Goal: Task Accomplishment & Management: Manage account settings

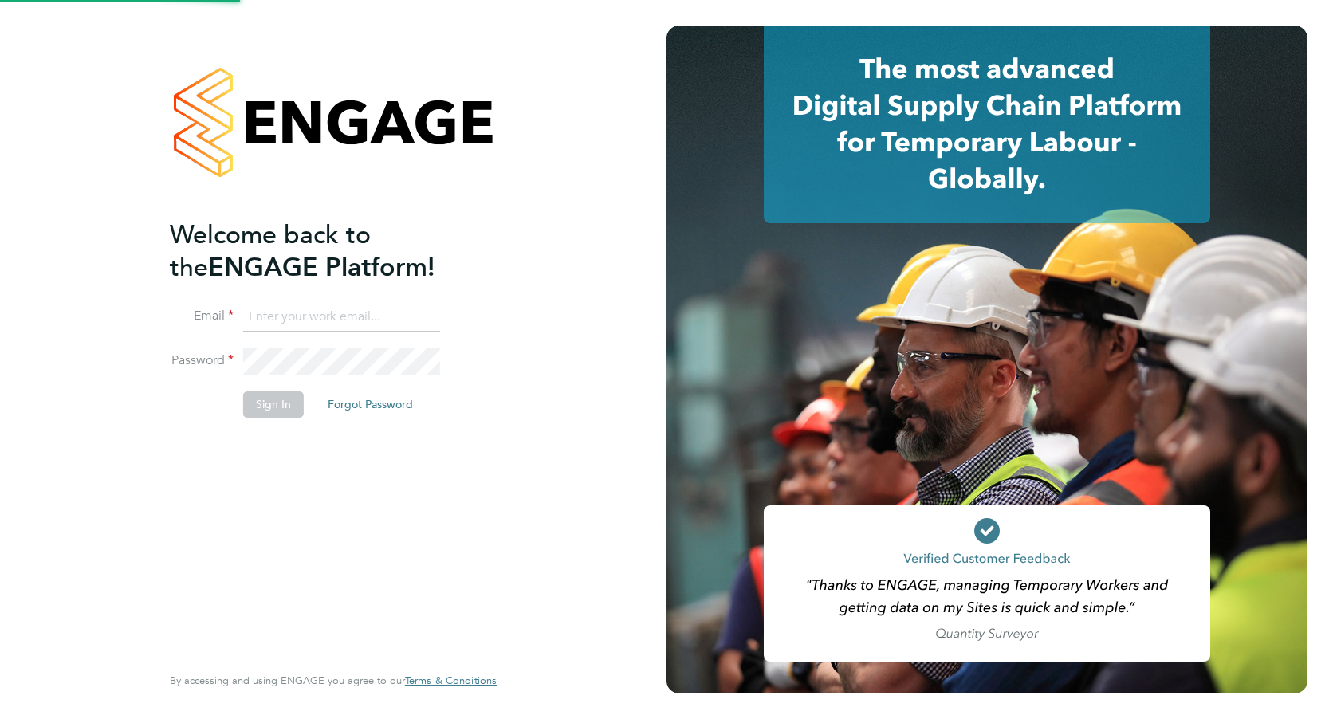
click at [379, 303] on input at bounding box center [341, 317] width 197 height 29
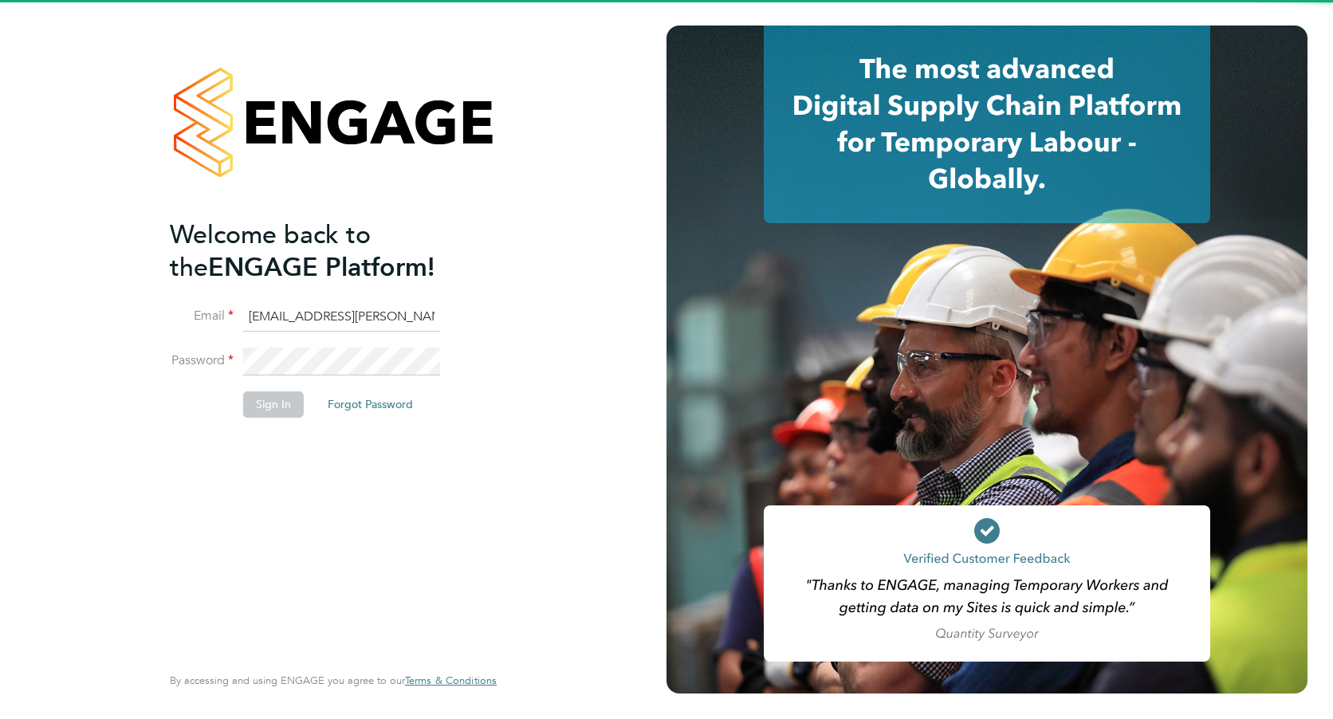
scroll to position [0, 18]
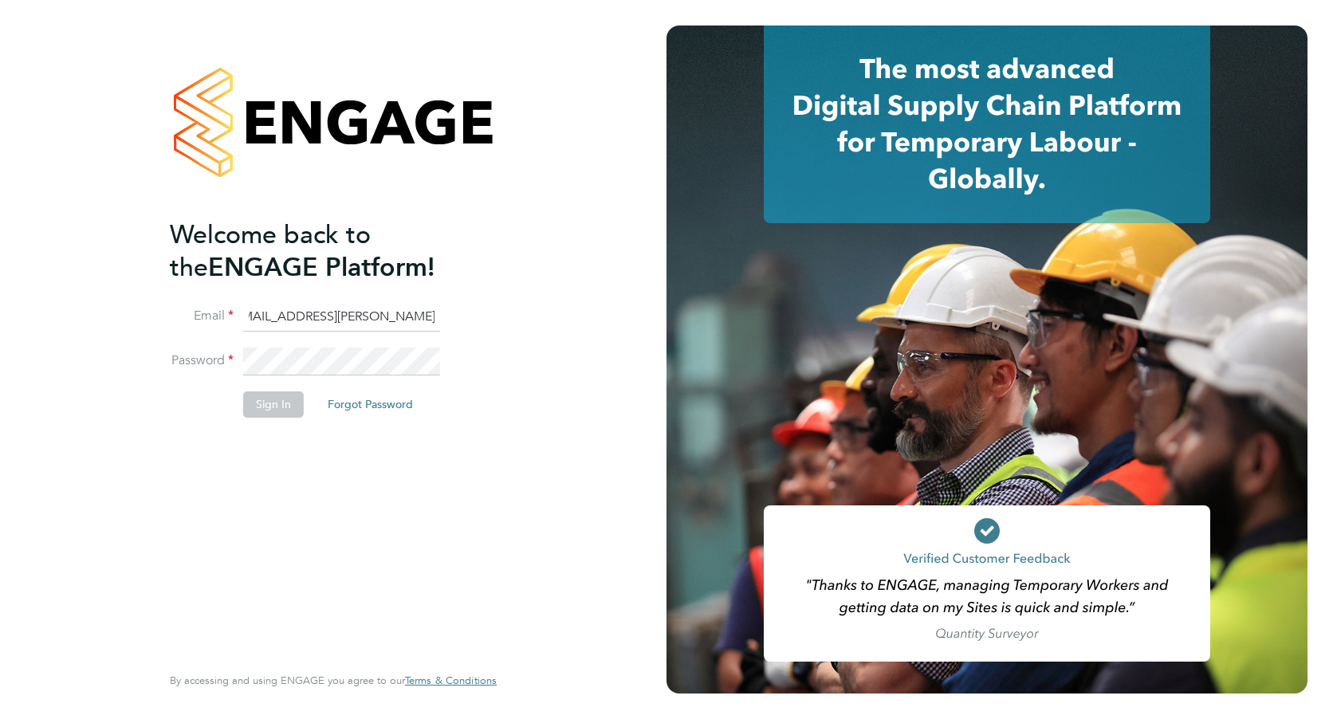
type input "payroll.downloadqueries@hays.com"
click at [277, 409] on button "Sign In" at bounding box center [273, 404] width 61 height 26
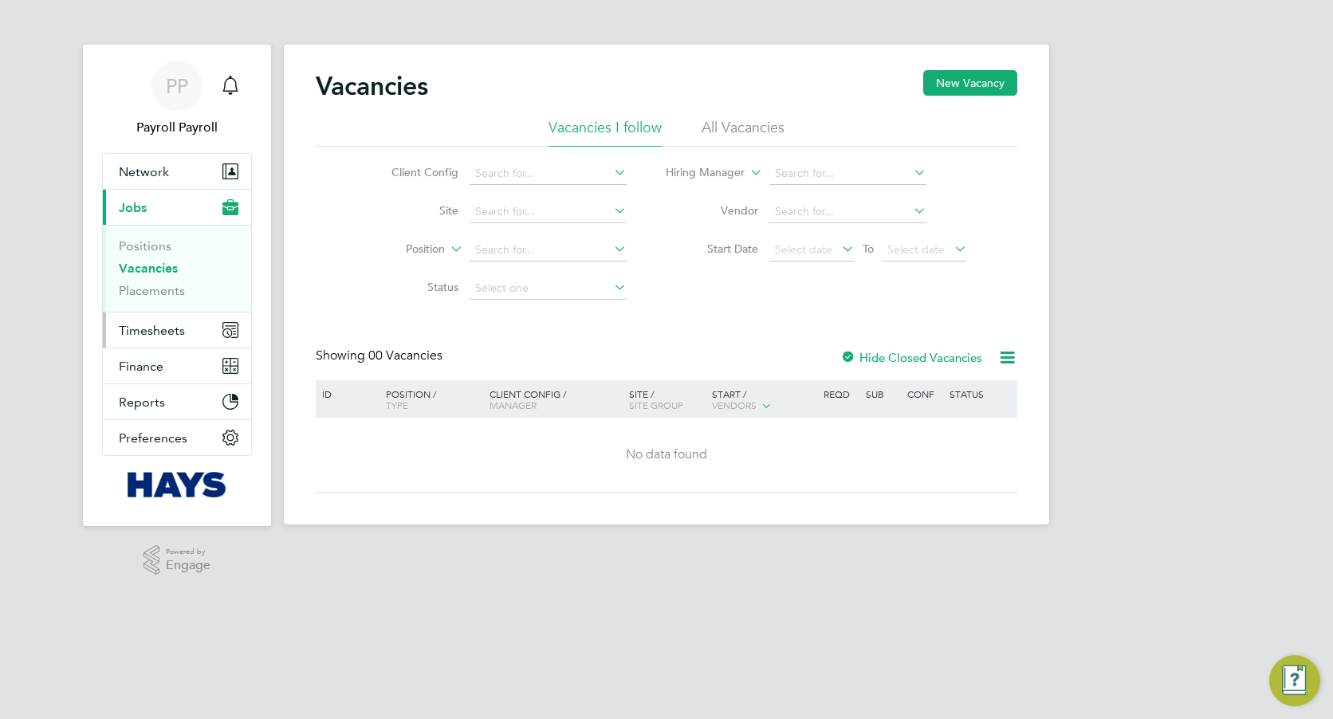
click at [192, 330] on button "Timesheets" at bounding box center [177, 329] width 148 height 35
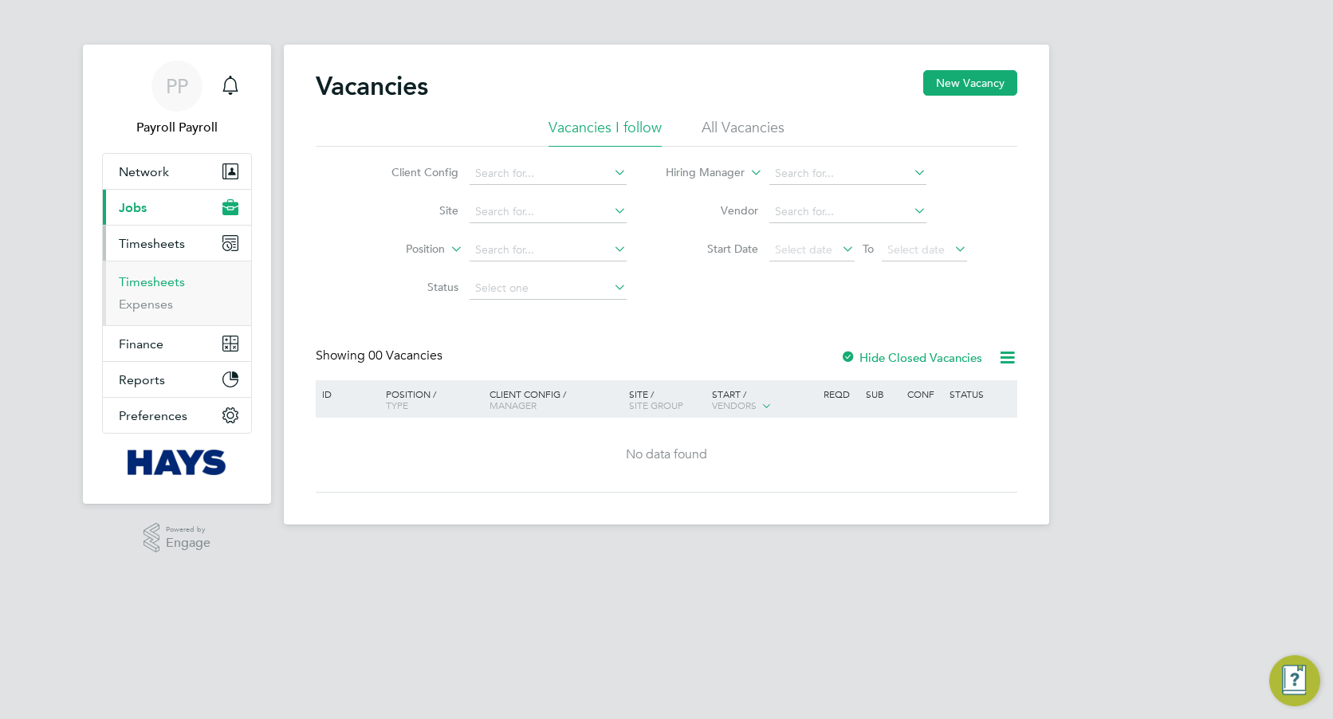
click at [170, 276] on link "Timesheets" at bounding box center [152, 281] width 66 height 15
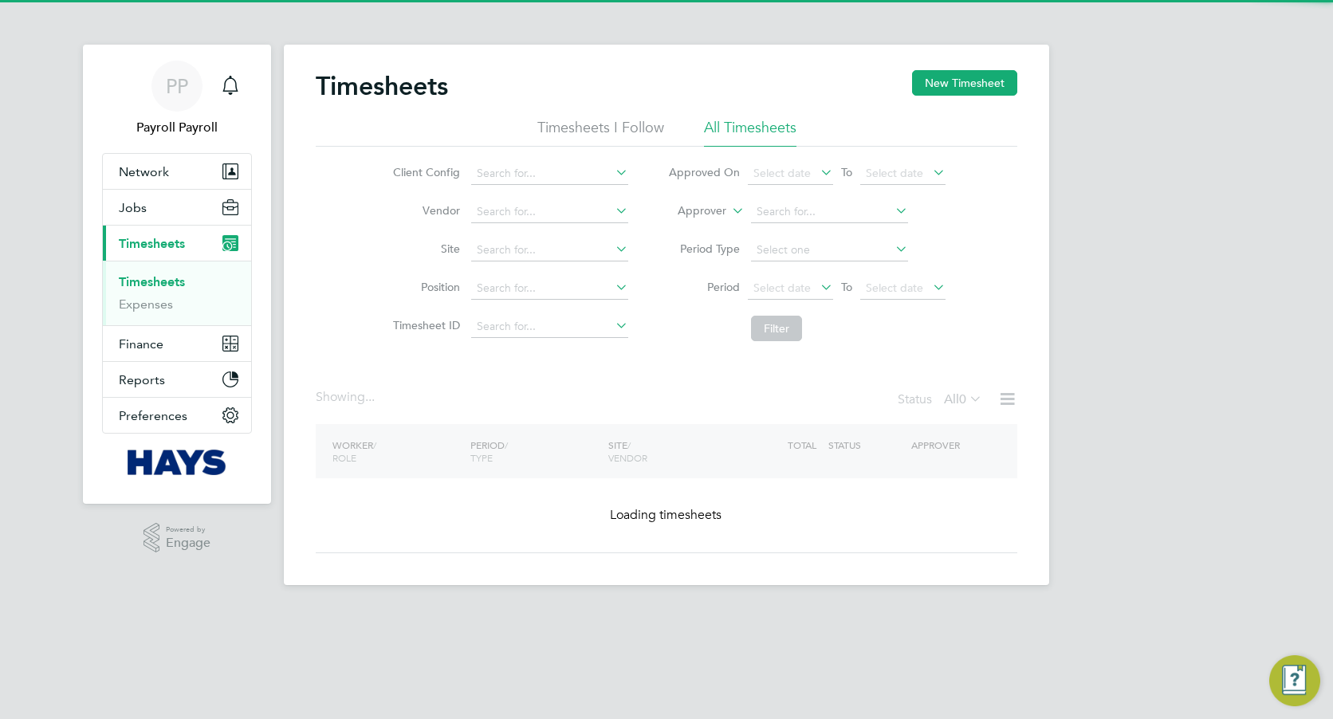
click at [719, 214] on label "Approver" at bounding box center [690, 211] width 72 height 16
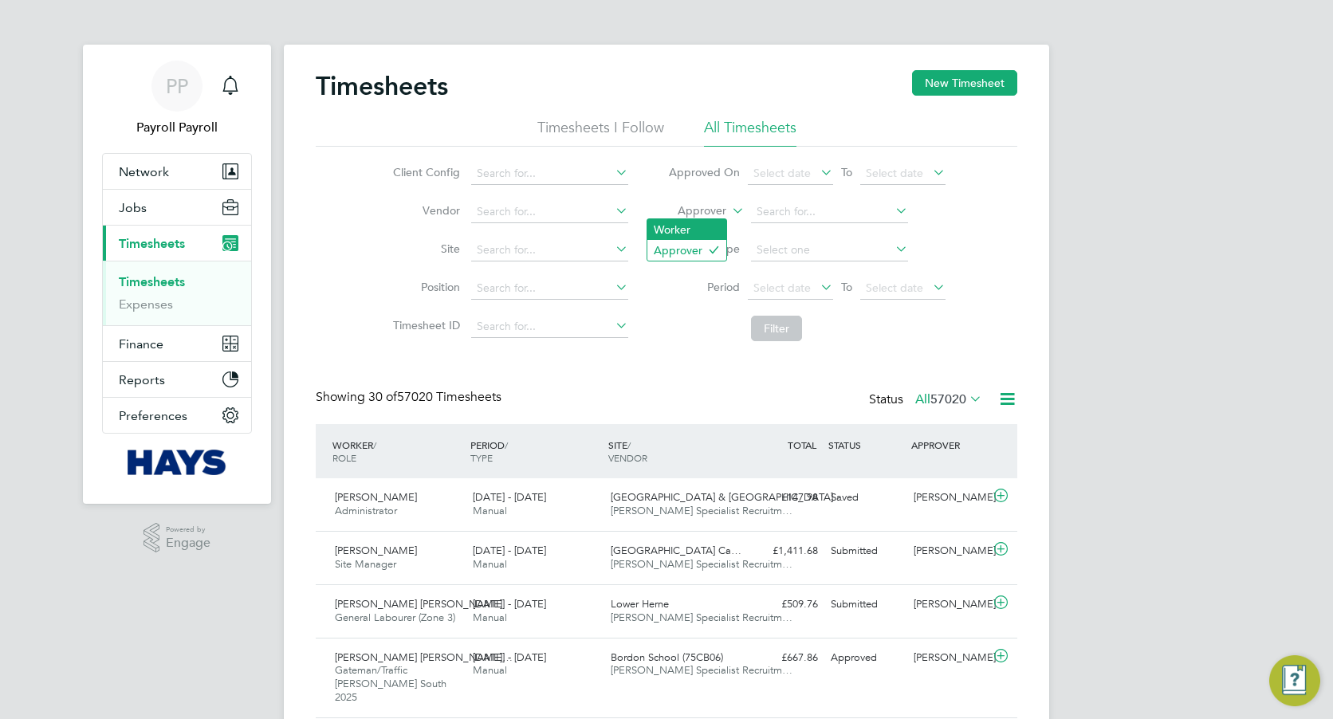
click at [697, 230] on li "Worker" at bounding box center [686, 229] width 79 height 21
click at [751, 214] on input at bounding box center [829, 212] width 157 height 22
paste input "Bradley Vivian"
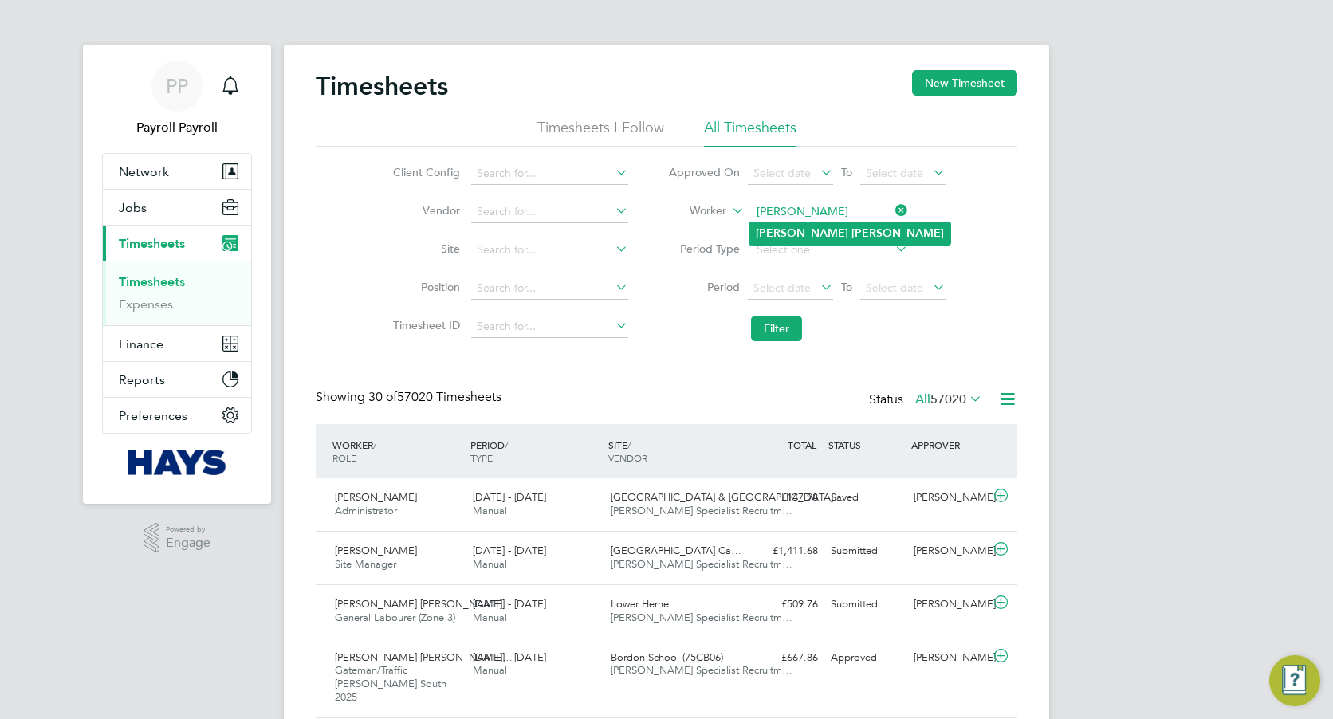
type input "Bradley Vivian"
click at [851, 231] on b "Vivian" at bounding box center [897, 233] width 92 height 14
click at [788, 331] on button "Filter" at bounding box center [776, 329] width 51 height 26
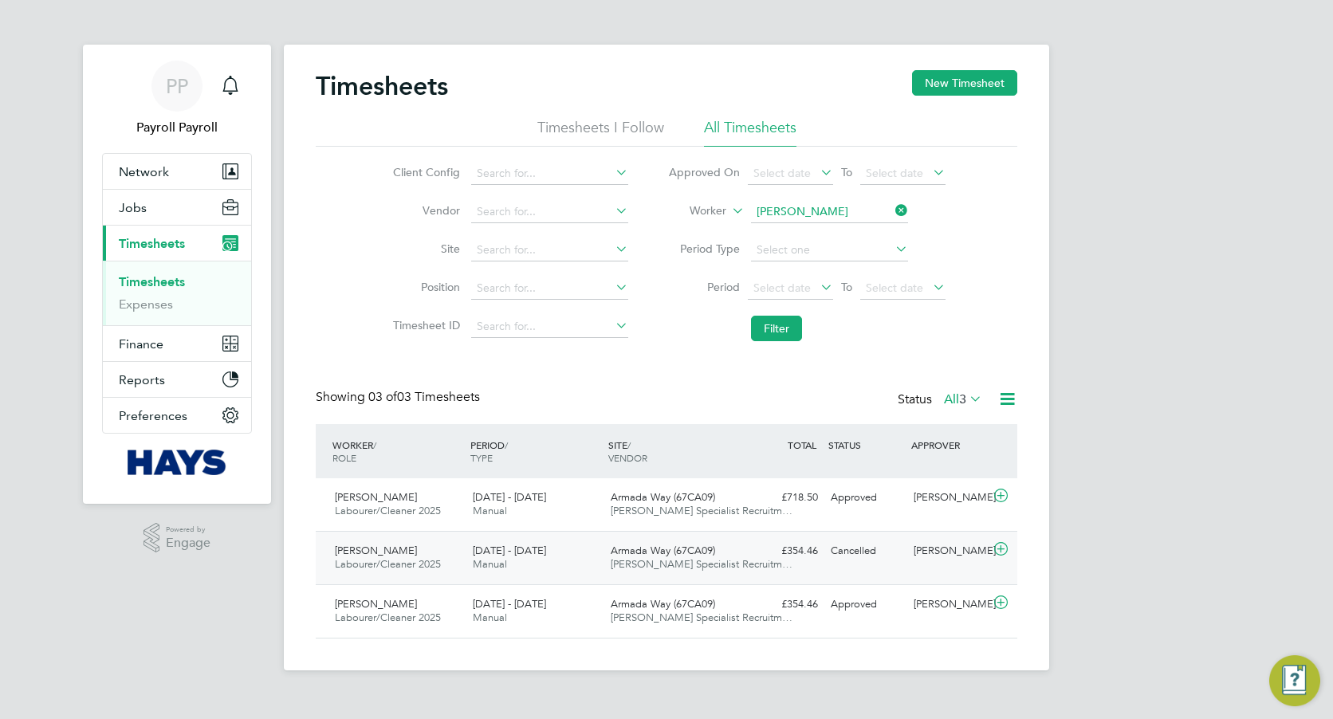
click at [490, 552] on span "[DATE] - [DATE]" at bounding box center [509, 551] width 73 height 14
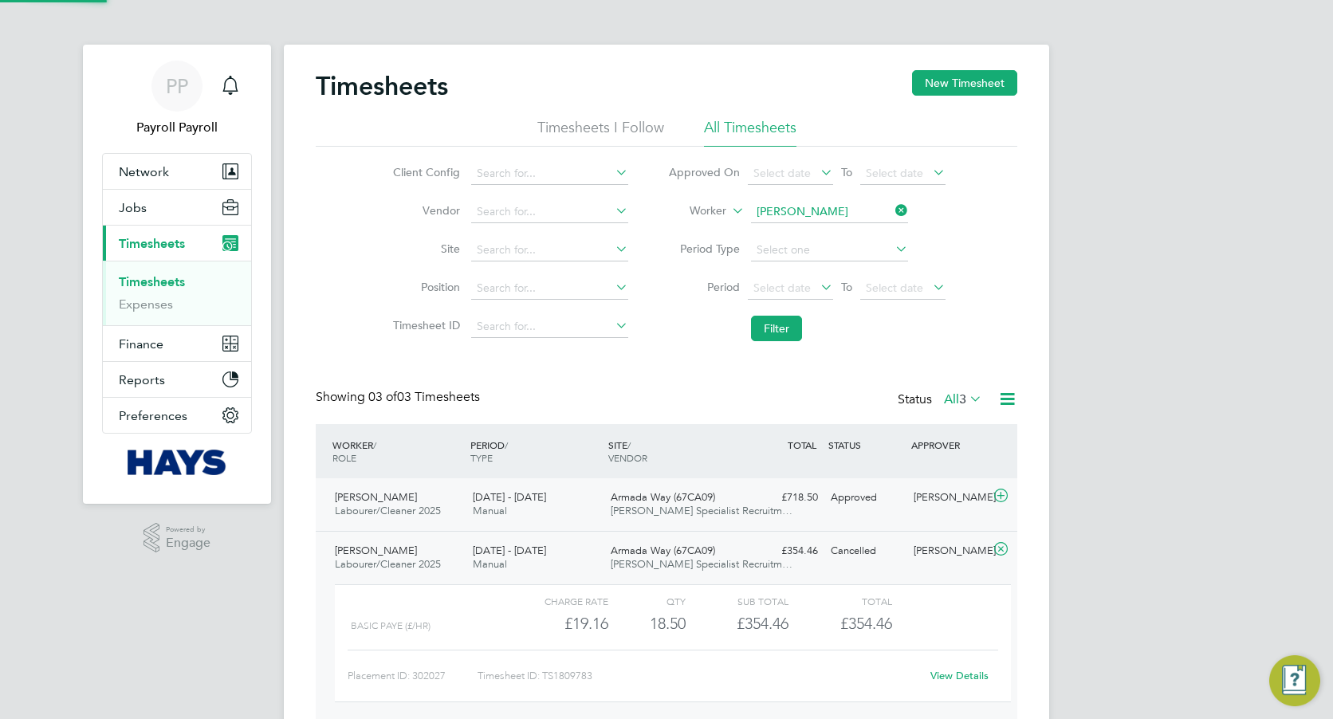
click at [540, 501] on span "[DATE] - [DATE]" at bounding box center [509, 497] width 73 height 14
click at [607, 491] on div "Armada Way (67CA09) Hays Specialist Recruitm…" at bounding box center [673, 505] width 138 height 40
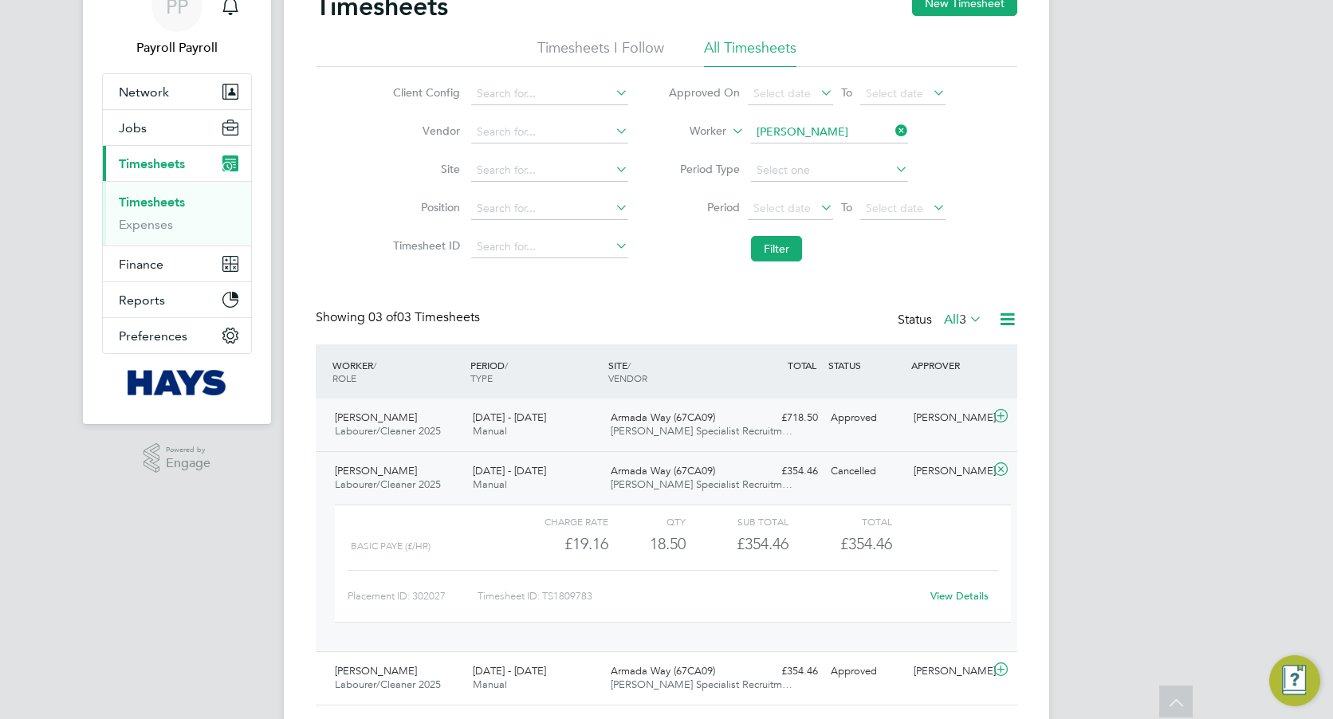
click at [660, 418] on span "Armada Way (67CA09)" at bounding box center [663, 417] width 104 height 14
click at [615, 431] on span "Hays Specialist Recruitm…" at bounding box center [702, 431] width 182 height 14
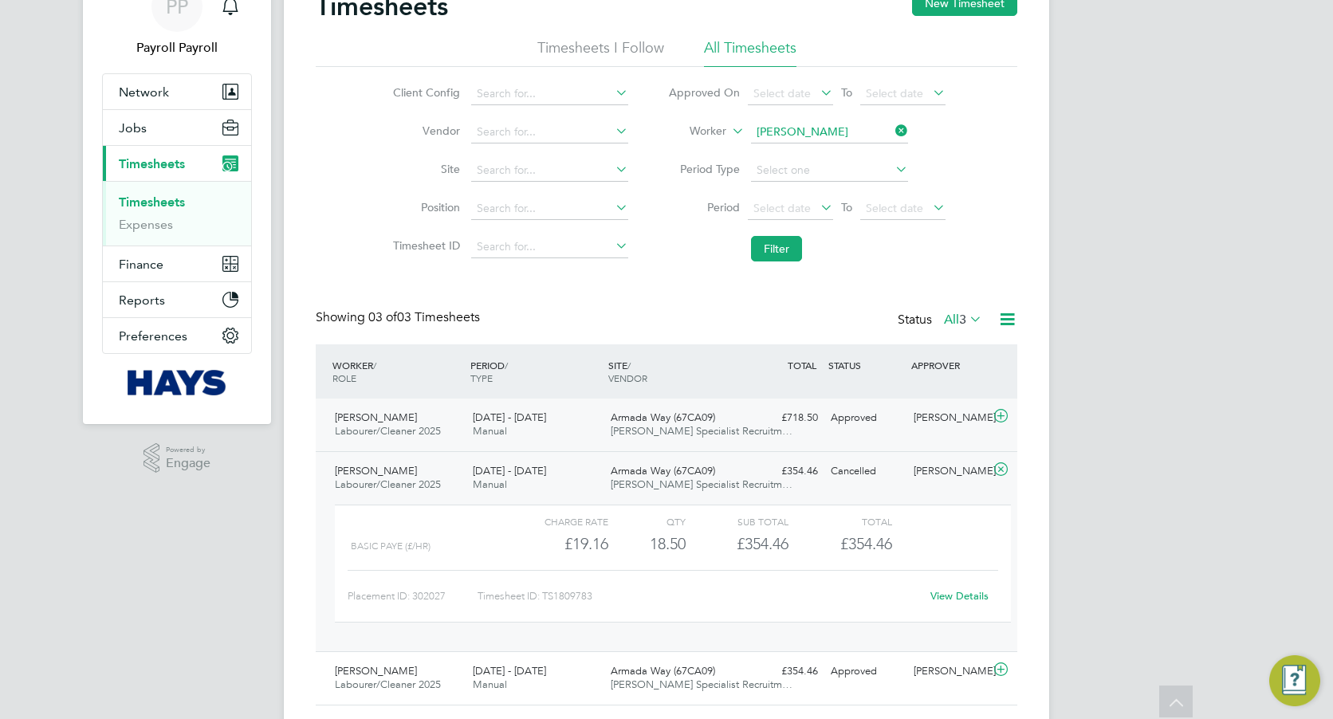
click at [532, 430] on div "23 - 29 Aug 2025 Manual" at bounding box center [535, 425] width 138 height 40
click at [528, 427] on div "23 - 29 Aug 2025 Manual" at bounding box center [535, 425] width 138 height 40
click at [538, 495] on div "23 - 29 Aug 2025 Manual" at bounding box center [535, 478] width 138 height 40
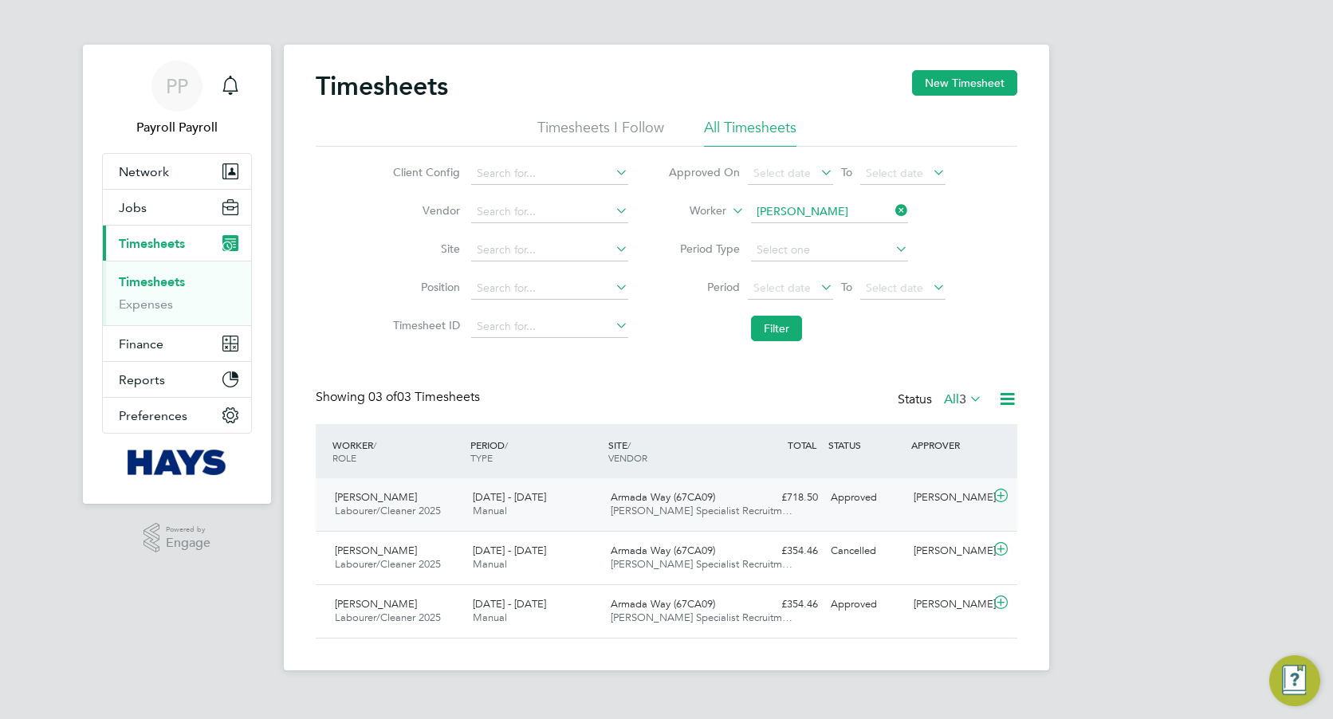
click at [548, 506] on div "23 - 29 Aug 2025 Manual" at bounding box center [535, 505] width 138 height 40
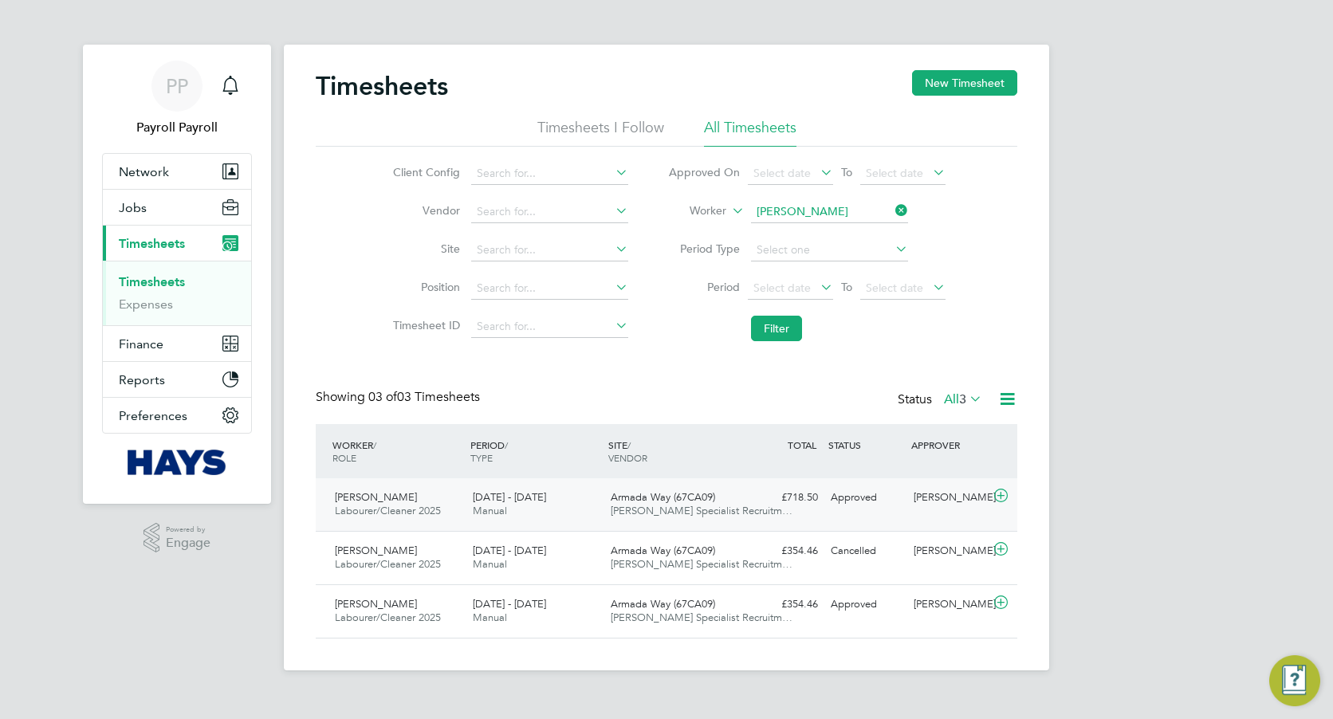
click at [548, 506] on div "23 - 29 Aug 2025 Manual" at bounding box center [535, 505] width 138 height 40
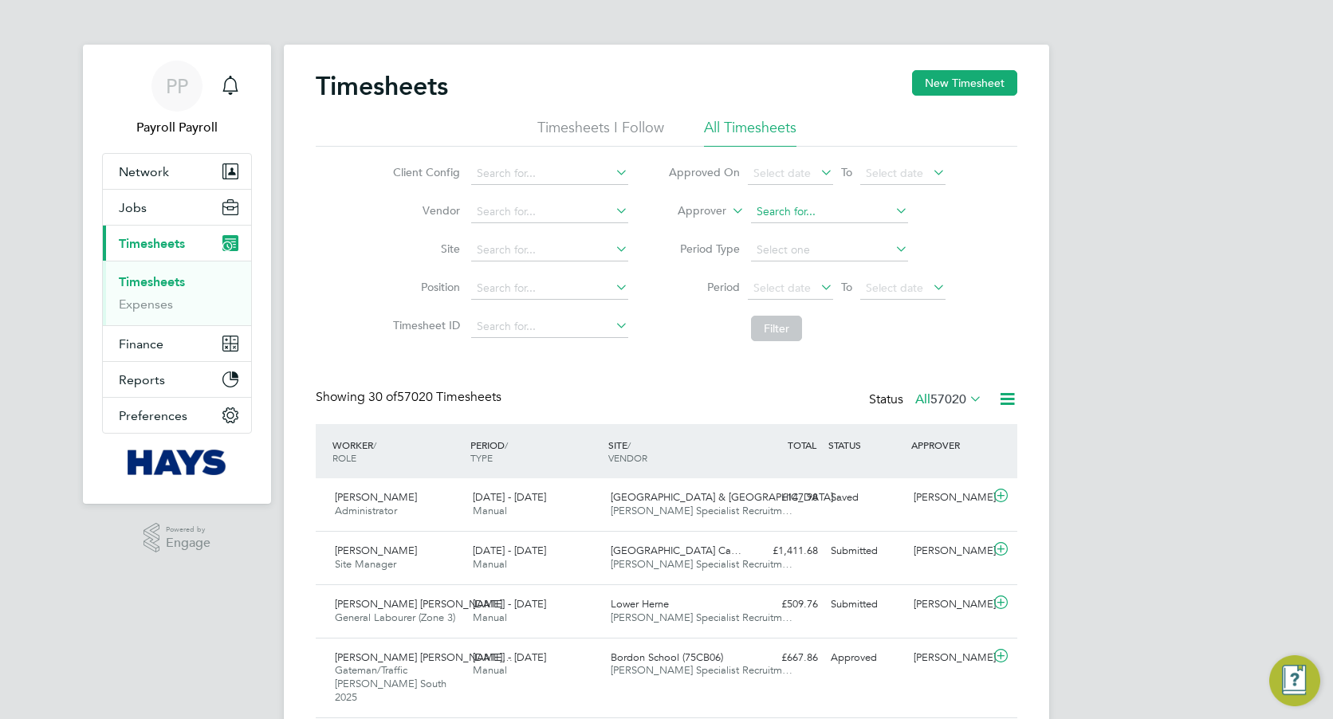
drag, startPoint x: 809, startPoint y: 213, endPoint x: 827, endPoint y: 210, distance: 18.6
click at [809, 213] on input at bounding box center [829, 212] width 157 height 22
paste input "Bradley Vivian"
type input "Bradley Vivian"
click at [823, 214] on input at bounding box center [829, 212] width 157 height 22
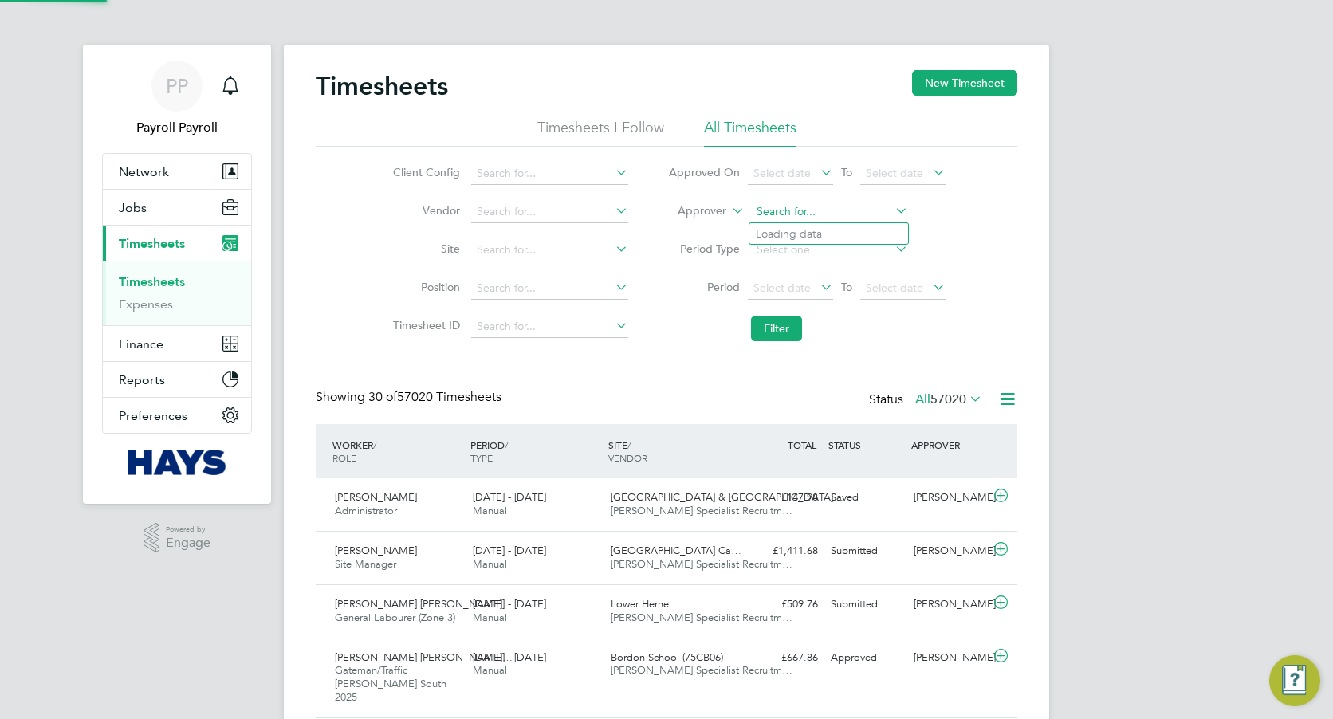
paste input "Bradley Vivian"
type input "Bradley Vivian"
click at [728, 210] on icon at bounding box center [728, 206] width 0 height 14
click at [713, 226] on li "Worker" at bounding box center [686, 229] width 79 height 21
click at [848, 206] on input at bounding box center [829, 212] width 157 height 22
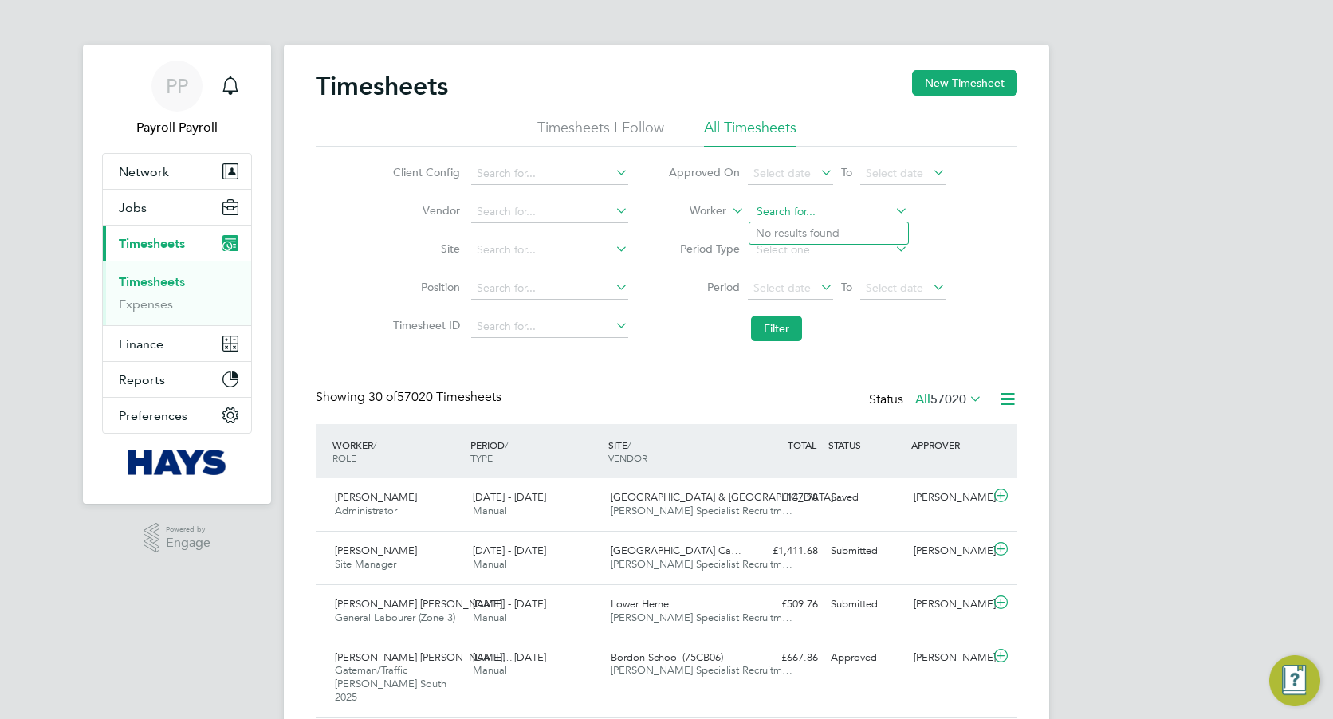
paste input "Bradley Vivian"
type input "Bradley Vivian"
click at [851, 232] on b "Vivian" at bounding box center [897, 233] width 92 height 14
click at [765, 320] on button "Filter" at bounding box center [776, 329] width 51 height 26
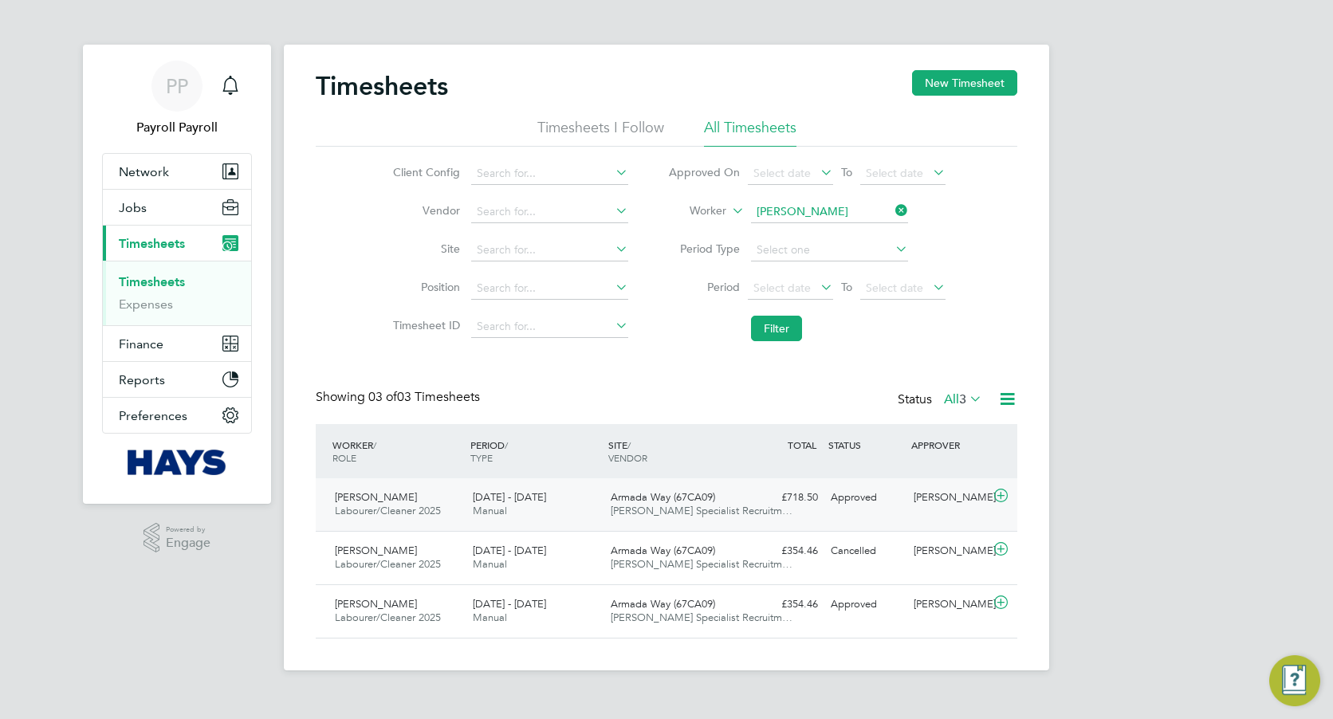
click at [553, 501] on div "23 - 29 Aug 2025 Manual" at bounding box center [535, 505] width 138 height 40
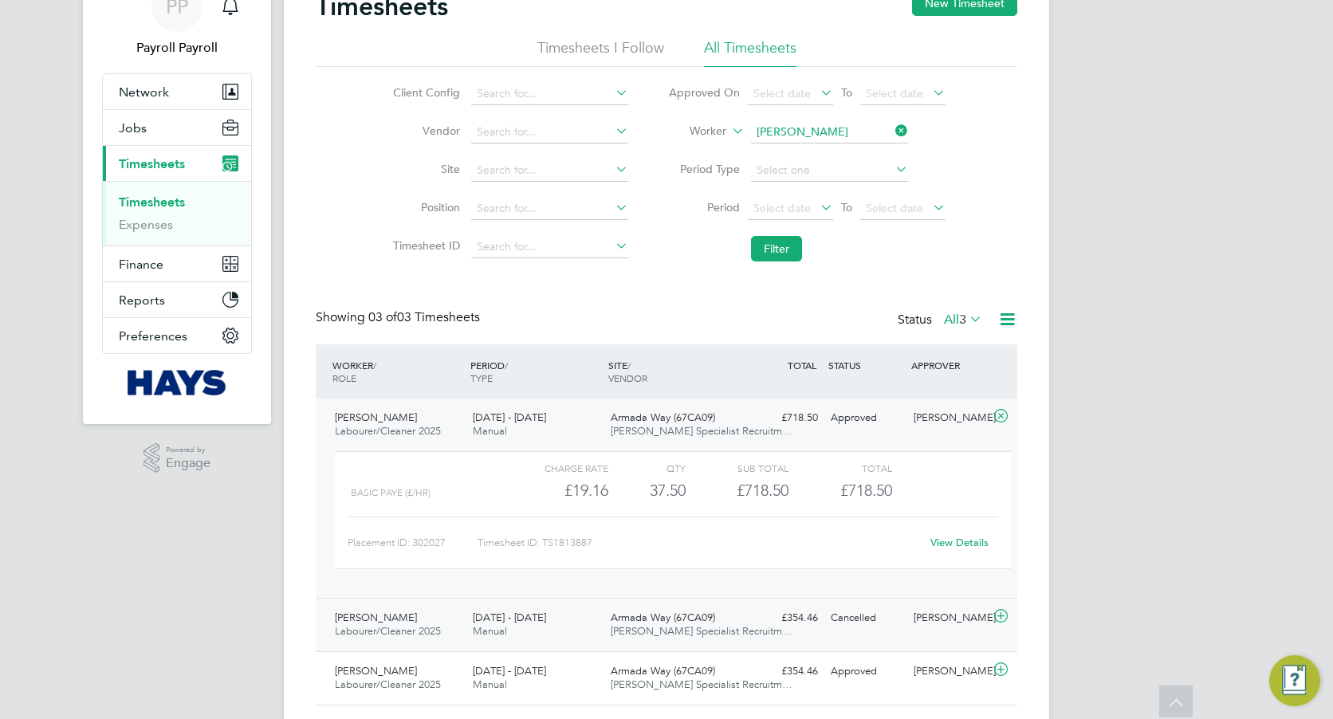
click at [556, 611] on div "23 - 29 Aug 2025 Manual" at bounding box center [535, 625] width 138 height 40
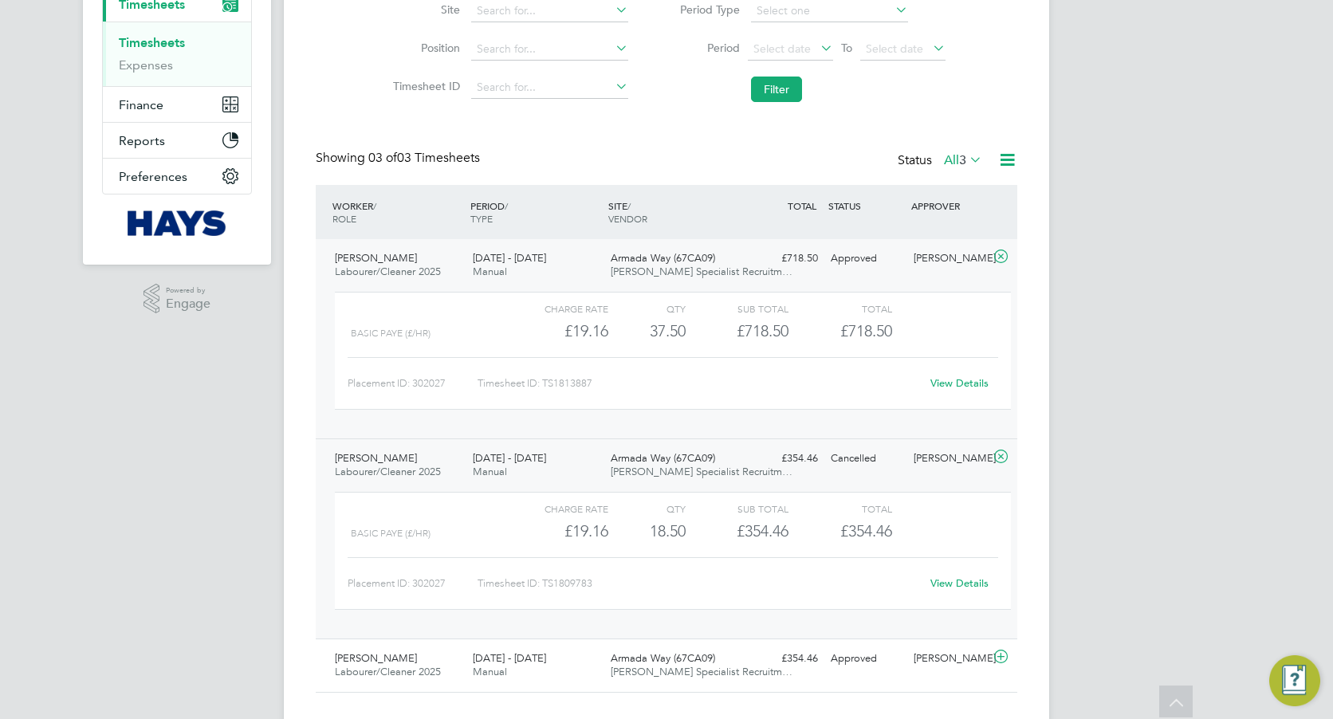
click at [968, 379] on link "View Details" at bounding box center [959, 383] width 58 height 14
click at [934, 586] on link "View Details" at bounding box center [959, 583] width 58 height 14
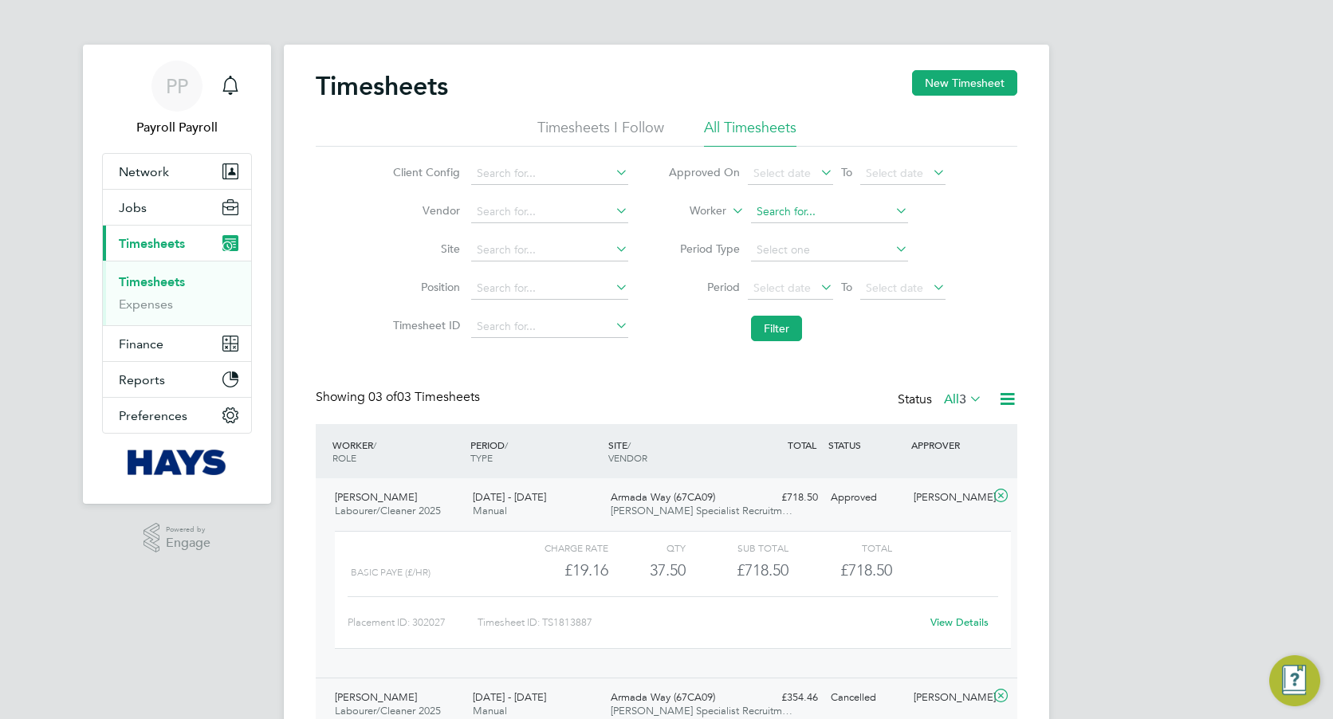
click at [819, 206] on input at bounding box center [829, 212] width 157 height 22
paste input "Bradley Reed"
type input "Bradley Reed"
click at [789, 236] on b "Bradley" at bounding box center [802, 234] width 92 height 14
click at [772, 328] on button "Filter" at bounding box center [776, 329] width 51 height 26
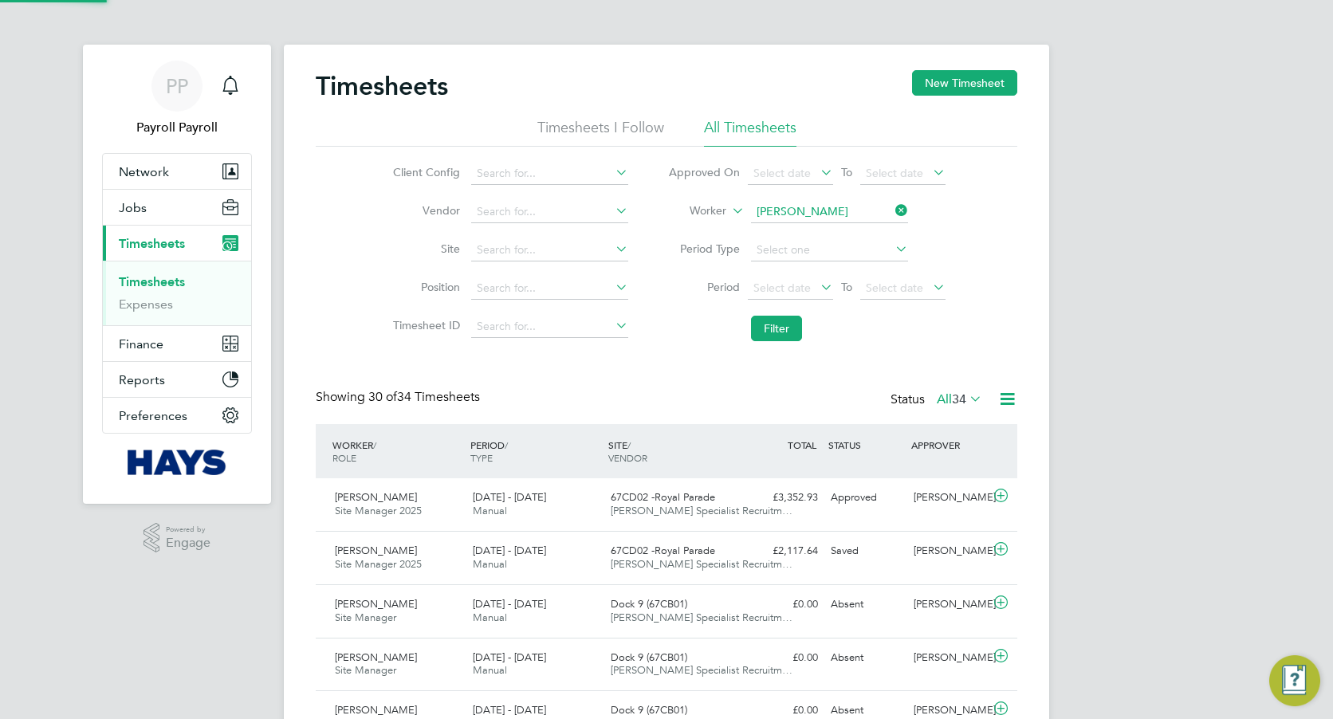
scroll to position [41, 139]
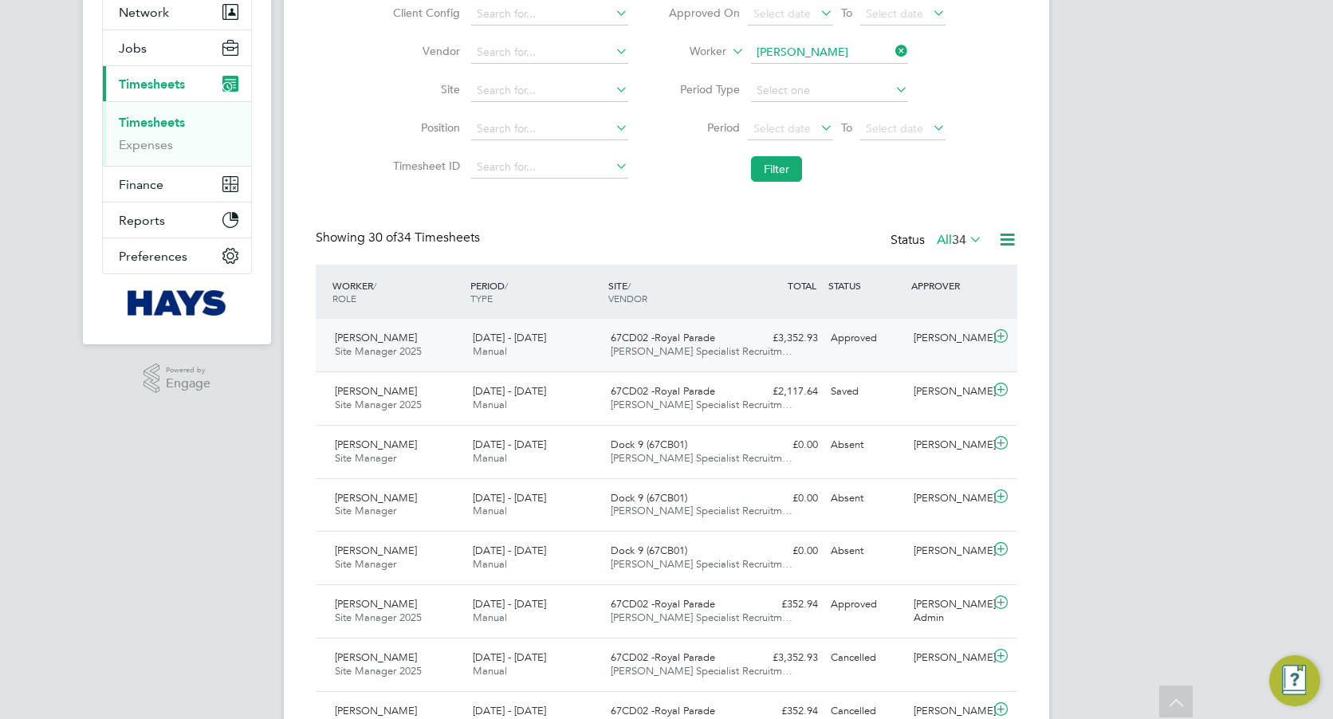
click at [634, 354] on span "Hays Specialist Recruitm…" at bounding box center [702, 351] width 182 height 14
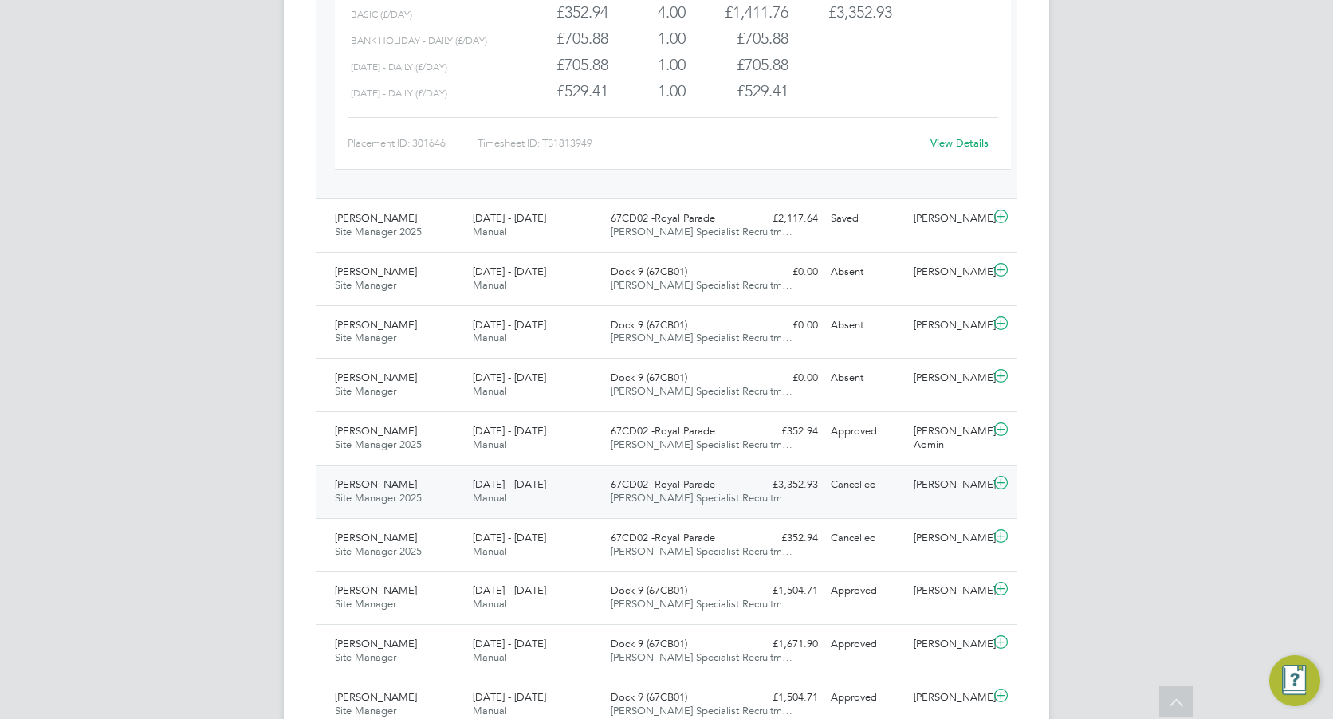
click at [584, 497] on div "23 - 29 Aug 2025 Manual" at bounding box center [535, 492] width 138 height 40
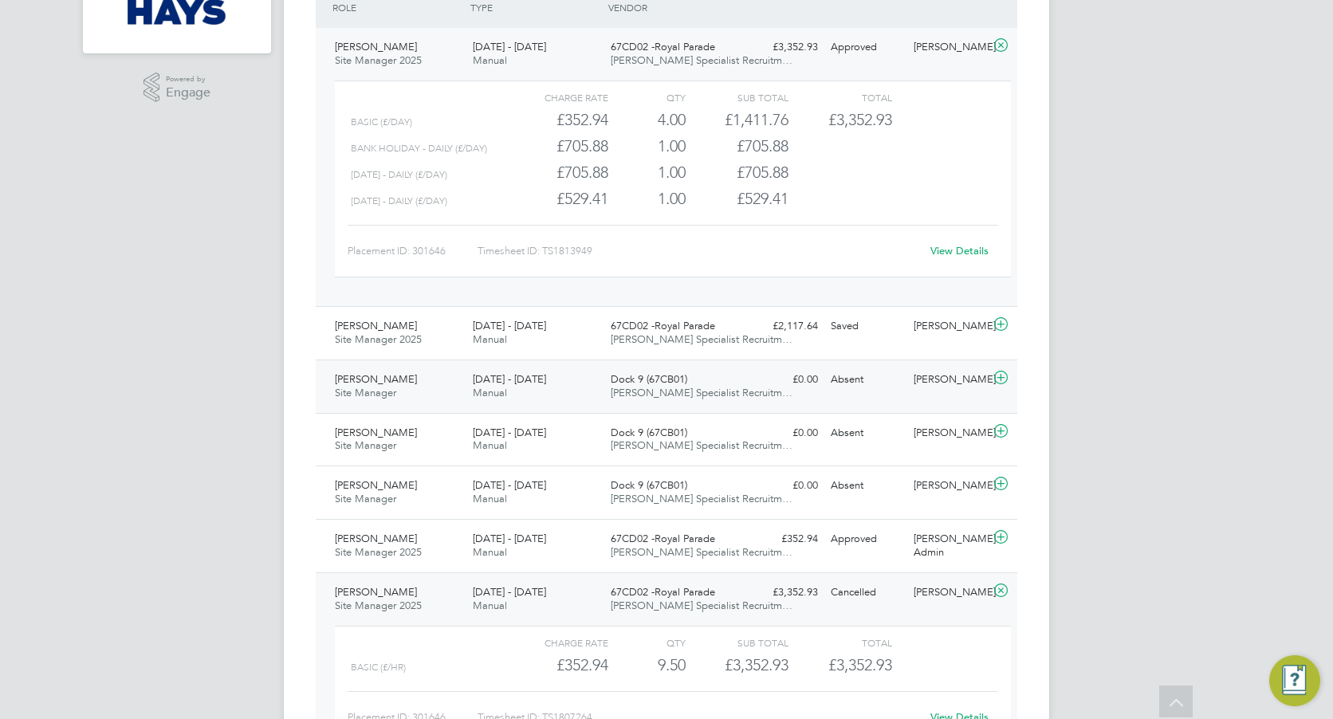
scroll to position [478, 0]
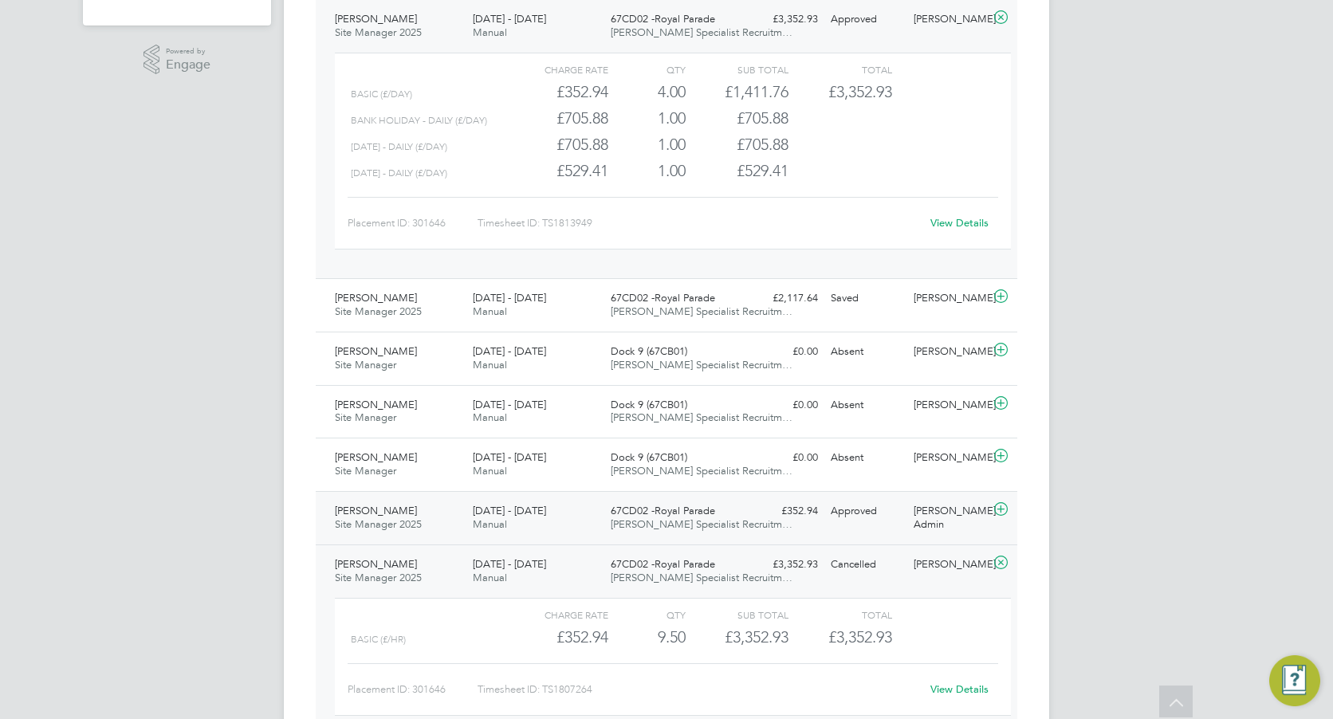
click at [567, 518] on div "16 - 22 Aug 2025 Manual" at bounding box center [535, 518] width 138 height 40
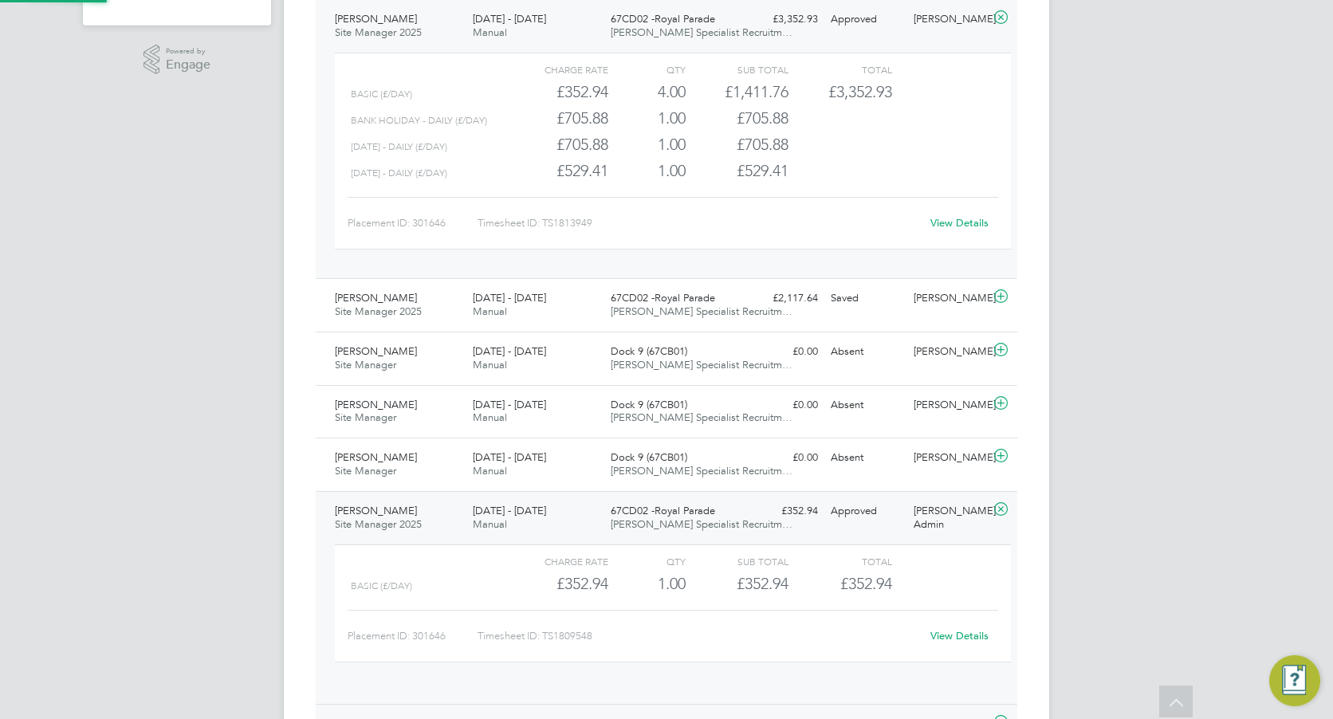
scroll to position [27, 155]
click at [653, 528] on span "Hays Specialist Recruitm…" at bounding box center [702, 524] width 182 height 14
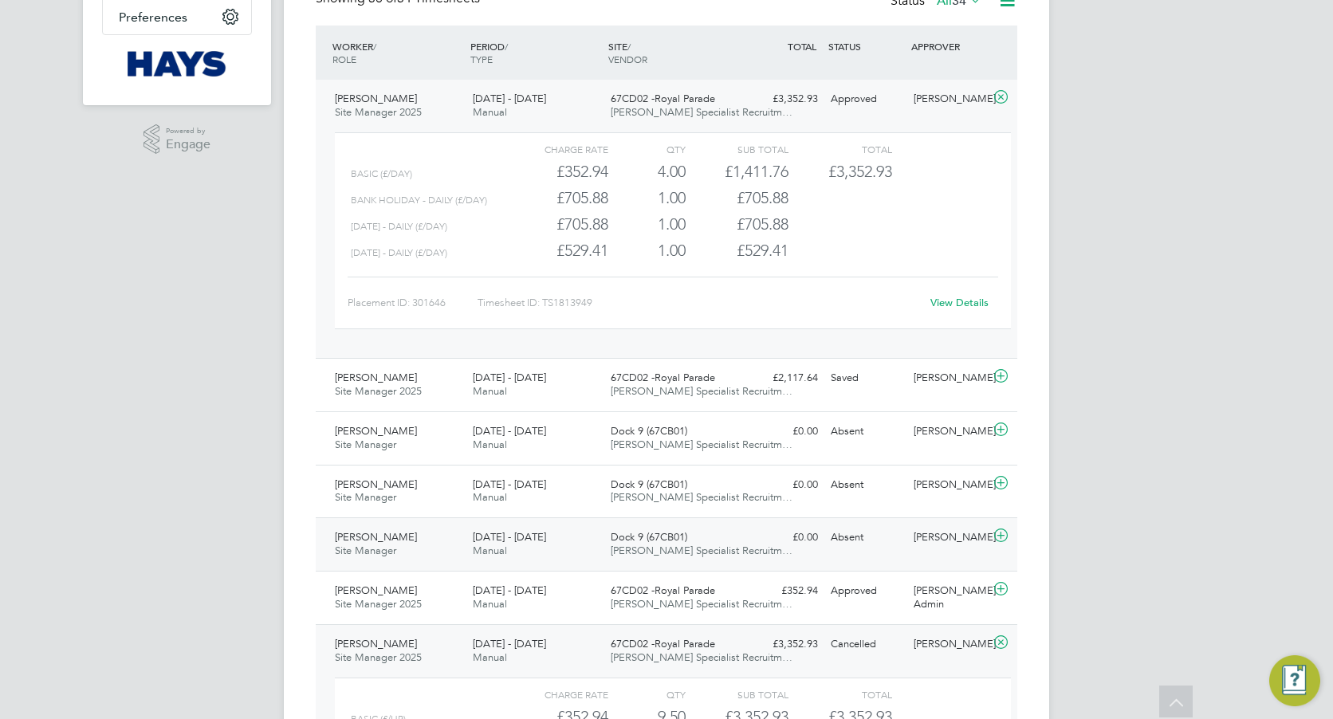
scroll to position [319, 0]
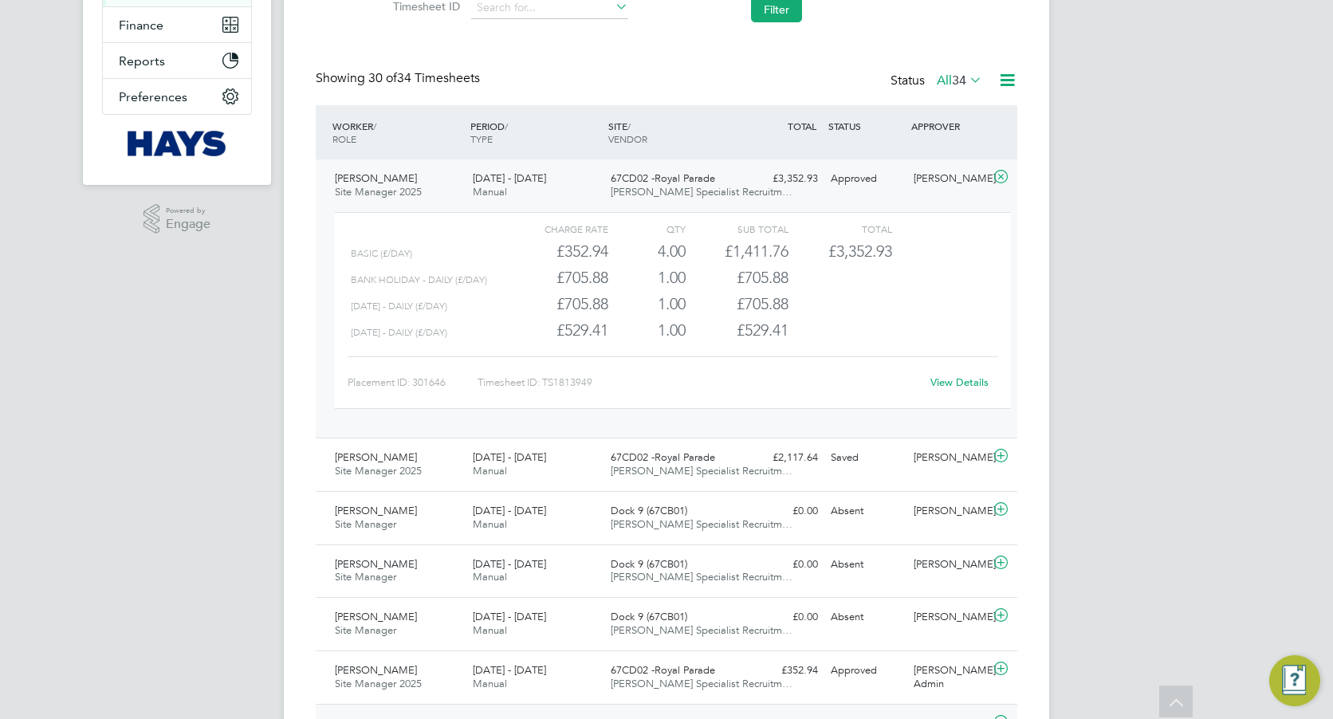
click at [968, 377] on link "View Details" at bounding box center [959, 382] width 58 height 14
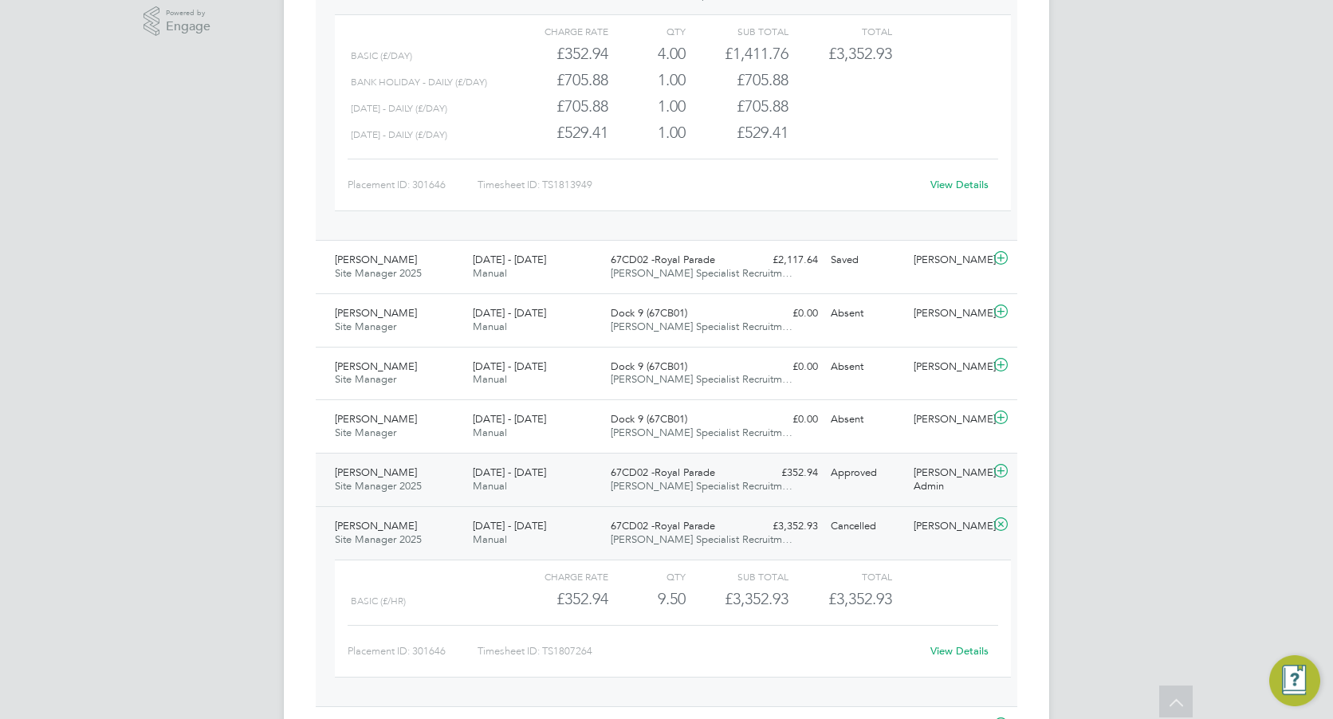
scroll to position [478, 0]
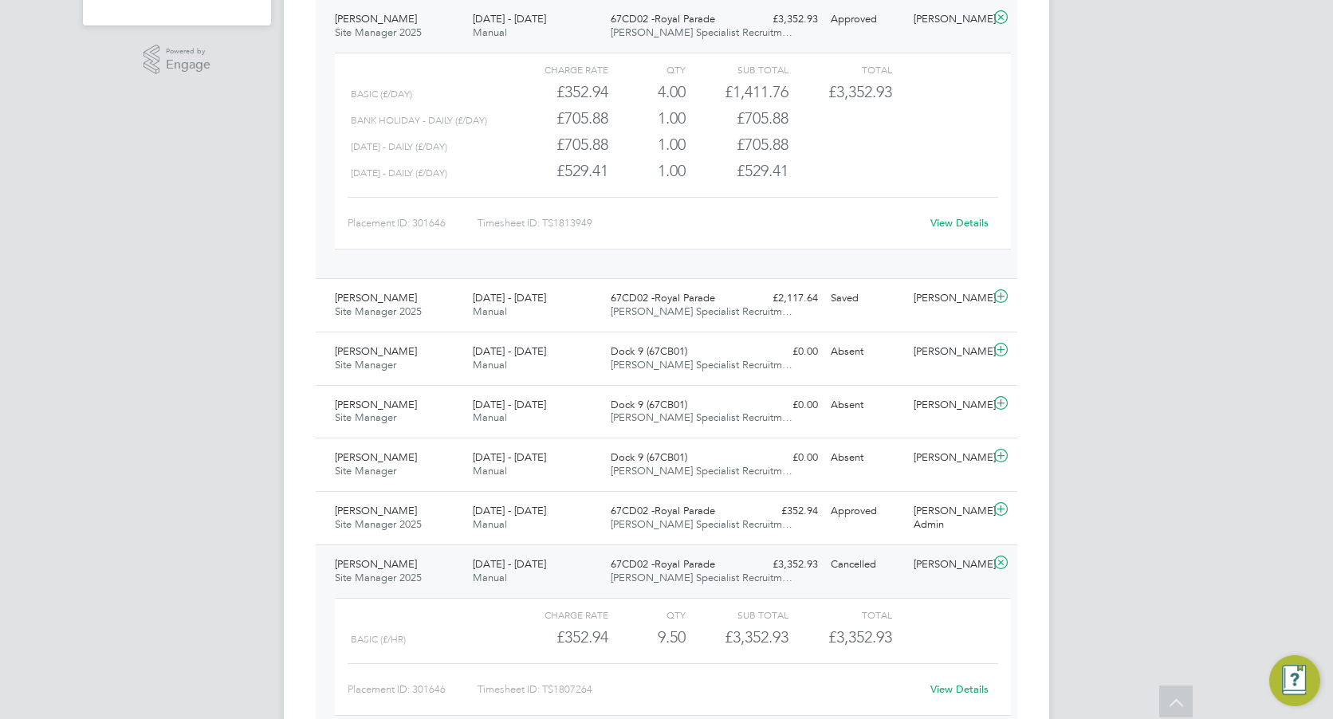
click at [941, 689] on link "View Details" at bounding box center [959, 689] width 58 height 14
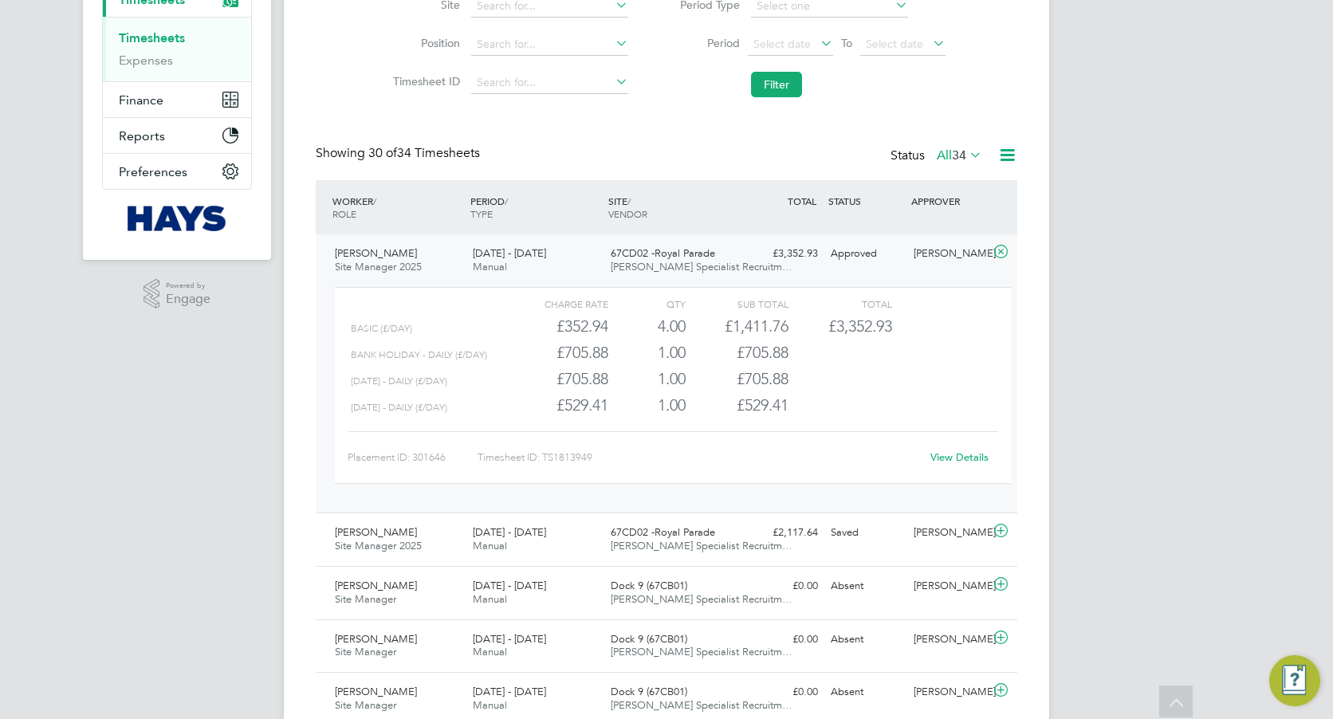
scroll to position [239, 0]
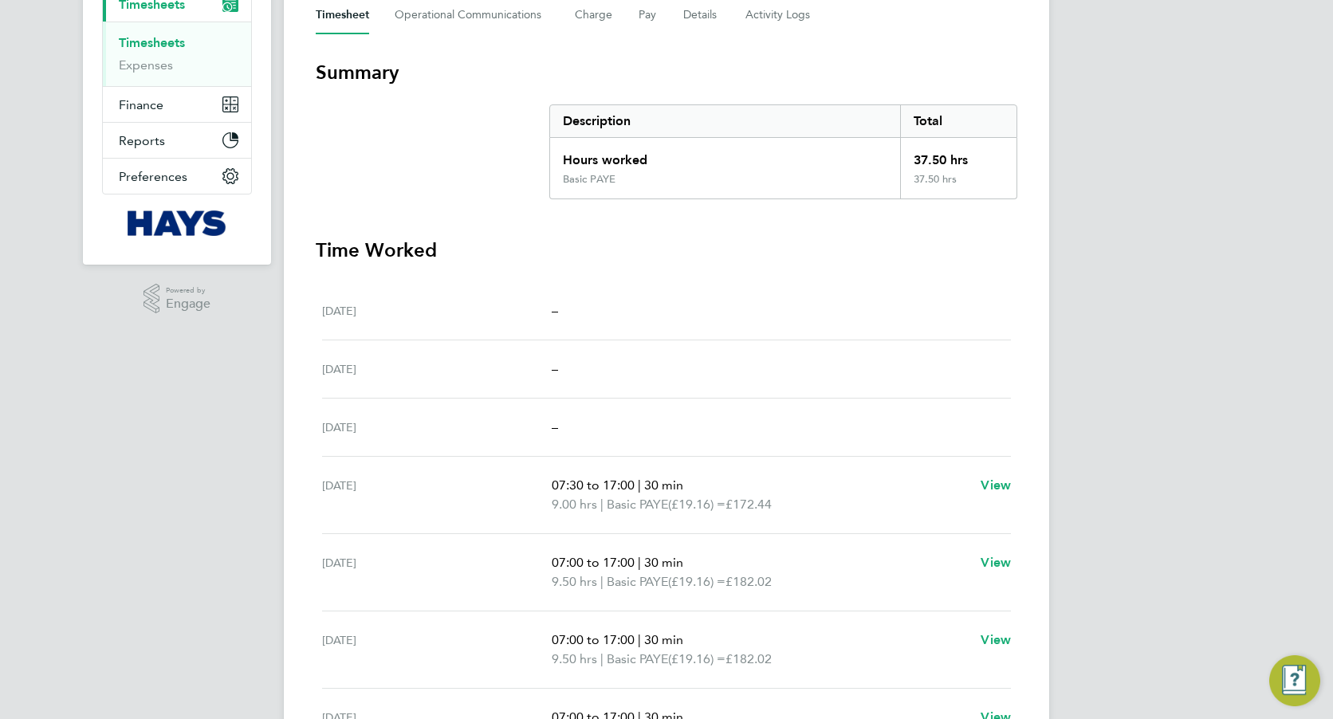
scroll to position [319, 0]
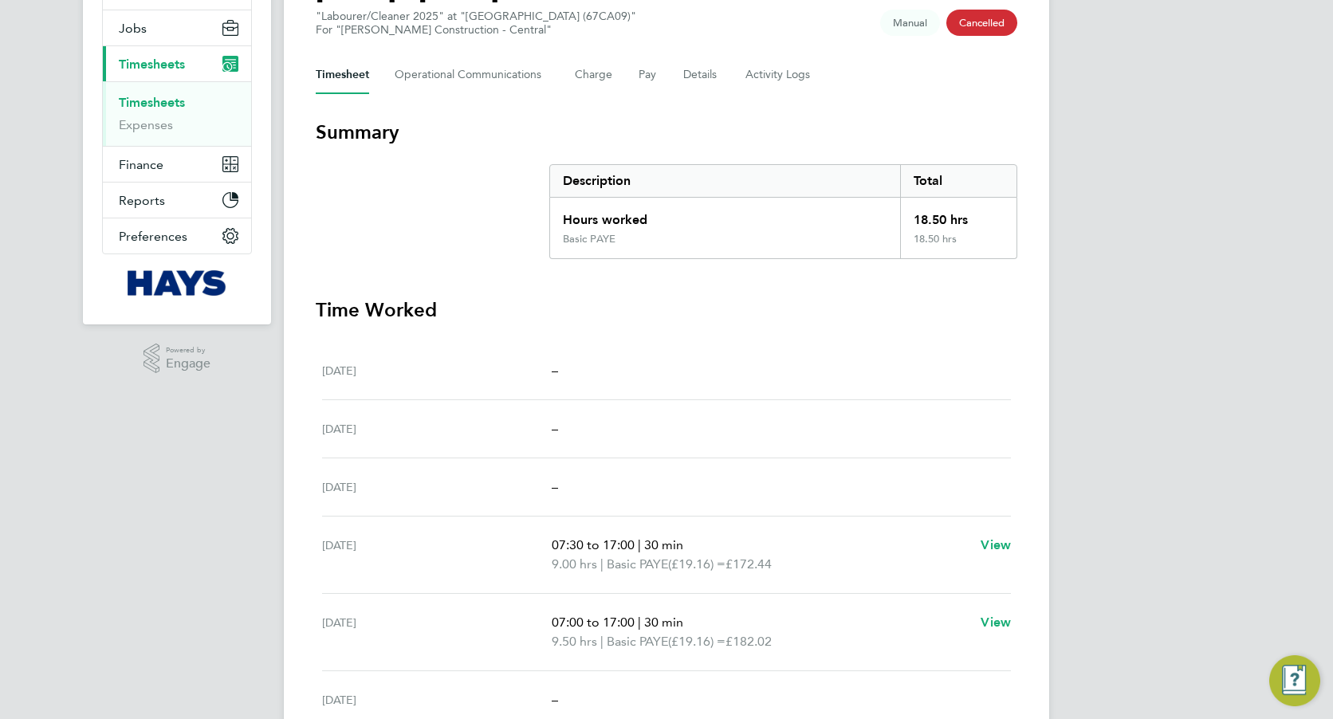
scroll to position [152, 0]
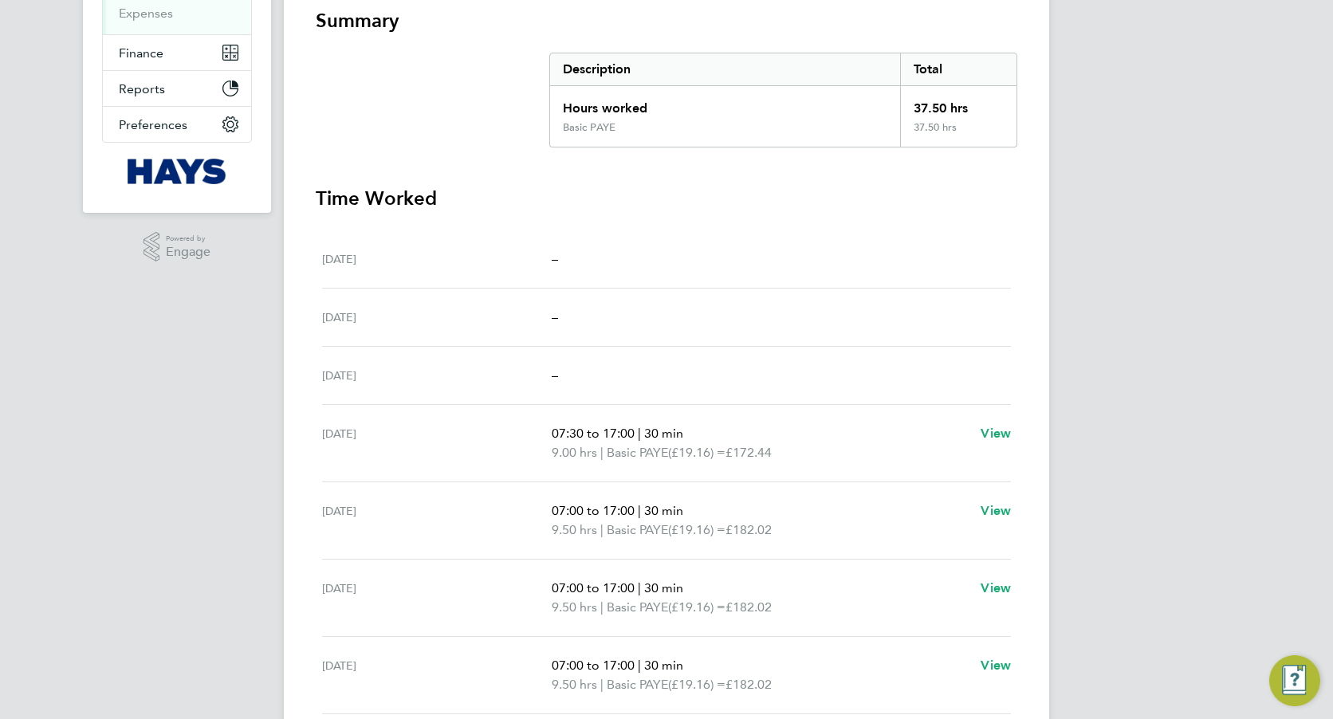
scroll to position [319, 0]
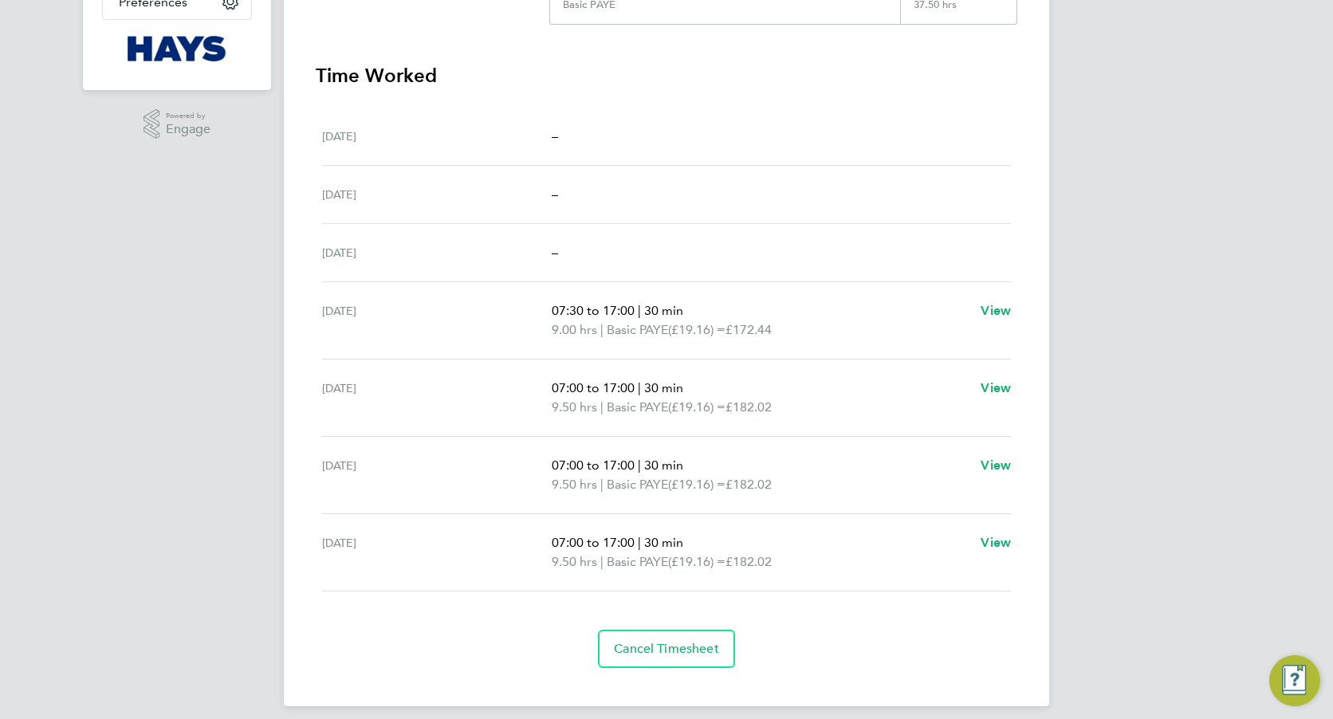
scroll to position [426, 0]
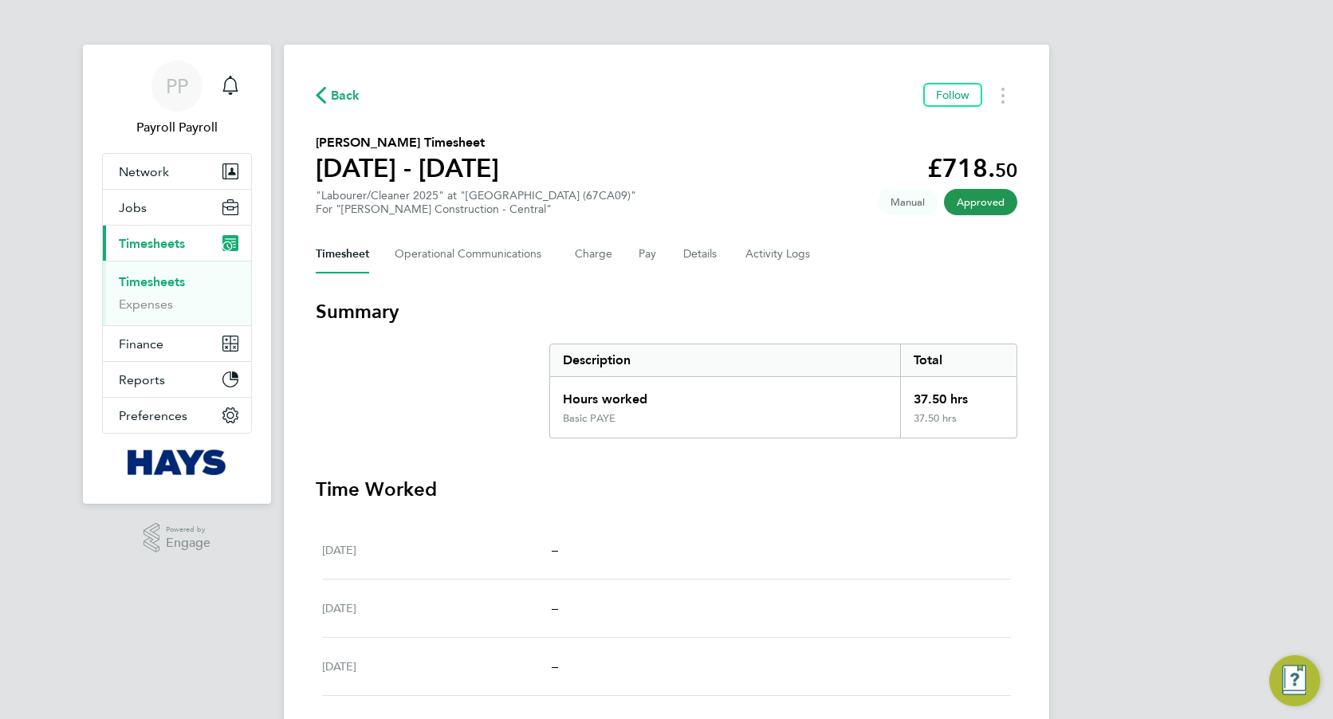
scroll to position [426, 0]
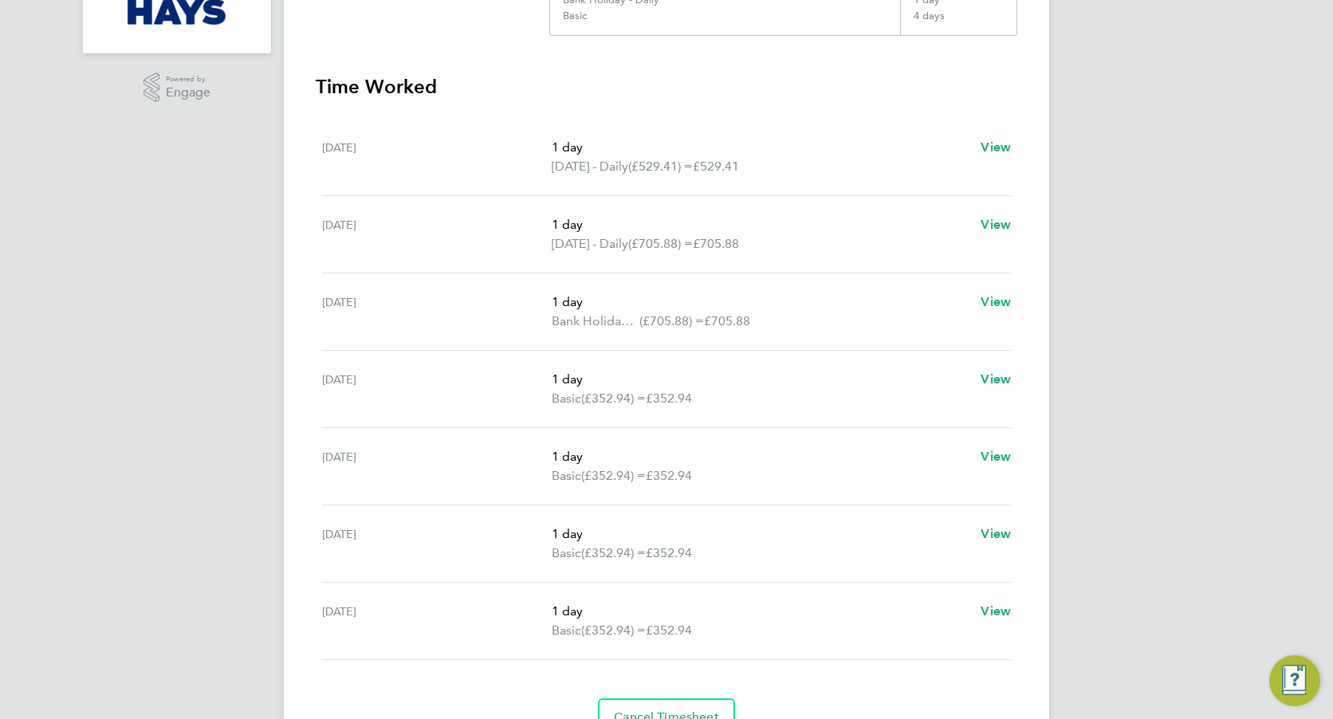
scroll to position [478, 0]
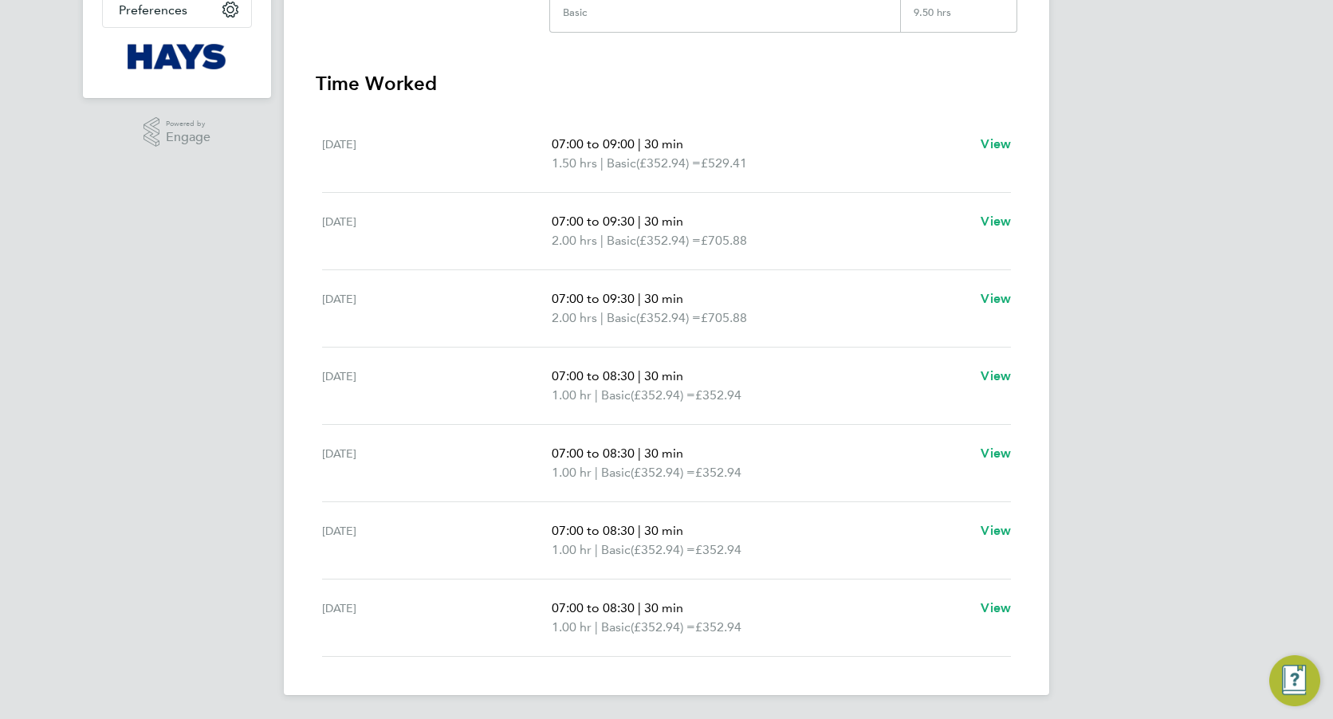
scroll to position [407, 0]
